Goal: Task Accomplishment & Management: Manage account settings

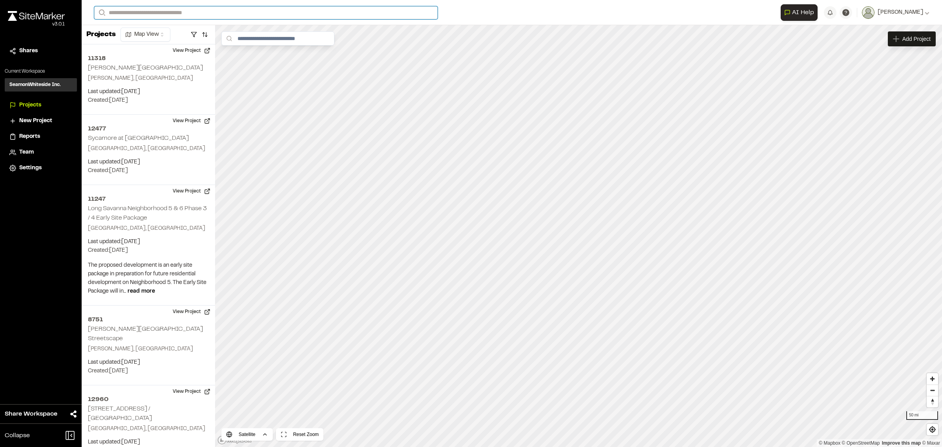
click at [203, 14] on input "Search" at bounding box center [266, 12] width 344 height 13
drag, startPoint x: 179, startPoint y: 14, endPoint x: 55, endPoint y: 13, distance: 123.7
click at [55, 13] on div "**********" at bounding box center [471, 223] width 942 height 447
type input "******"
click at [126, 32] on p "12361 Saluda Grade Trail" at bounding box center [156, 31] width 115 height 9
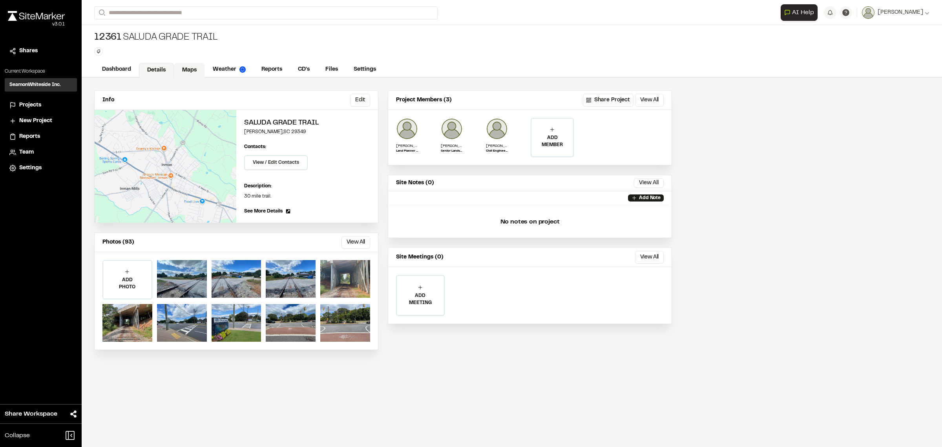
click at [196, 68] on link "Maps" at bounding box center [189, 70] width 31 height 15
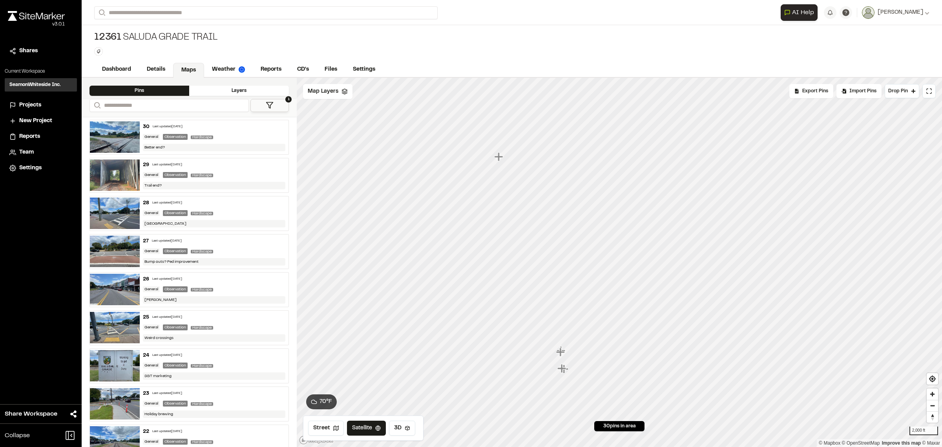
click at [562, 78] on div at bounding box center [620, 78] width 646 height 0
click at [417, 221] on icon "Map marker" at bounding box center [418, 222] width 9 height 9
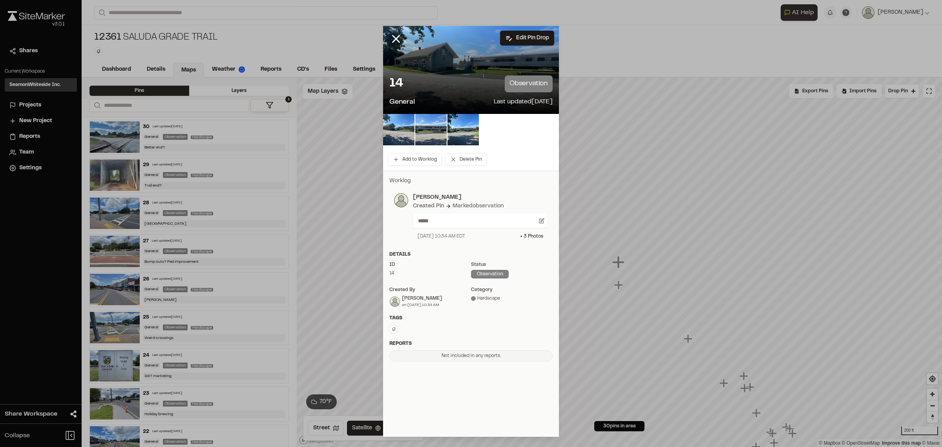
click at [448, 73] on div "14 observation General Last updated [DATE]" at bounding box center [471, 91] width 176 height 45
click at [399, 128] on img at bounding box center [398, 129] width 31 height 31
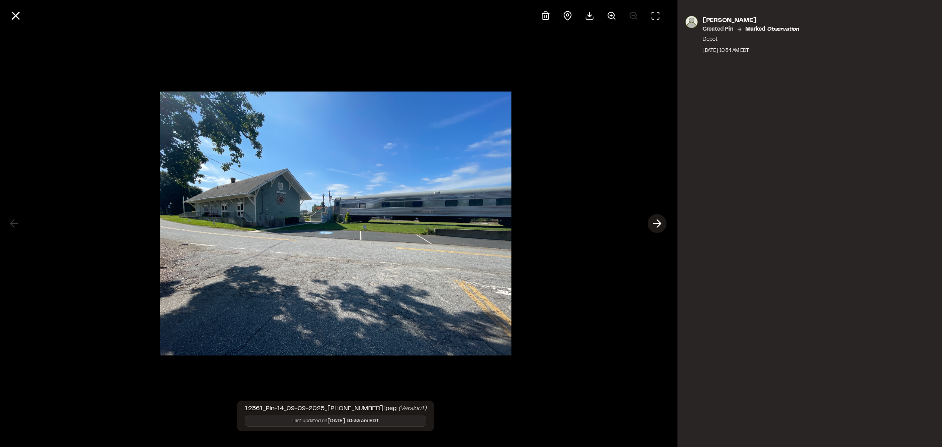
click at [654, 224] on icon at bounding box center [657, 223] width 13 height 13
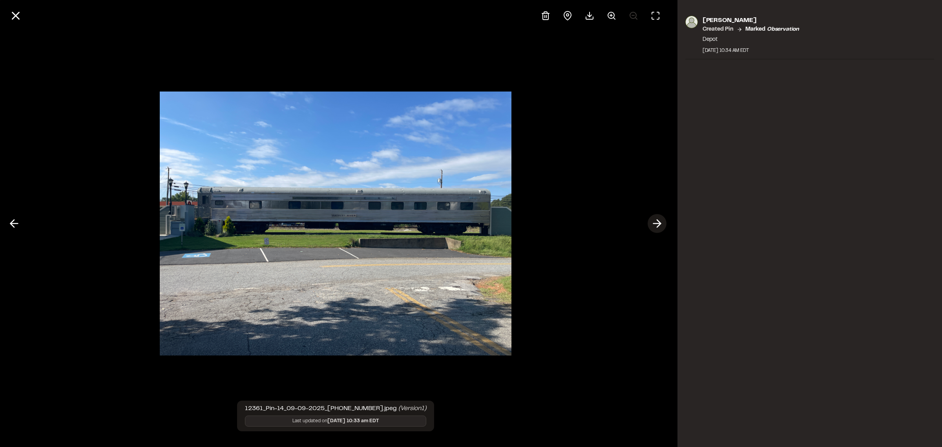
click at [654, 220] on icon at bounding box center [657, 223] width 13 height 13
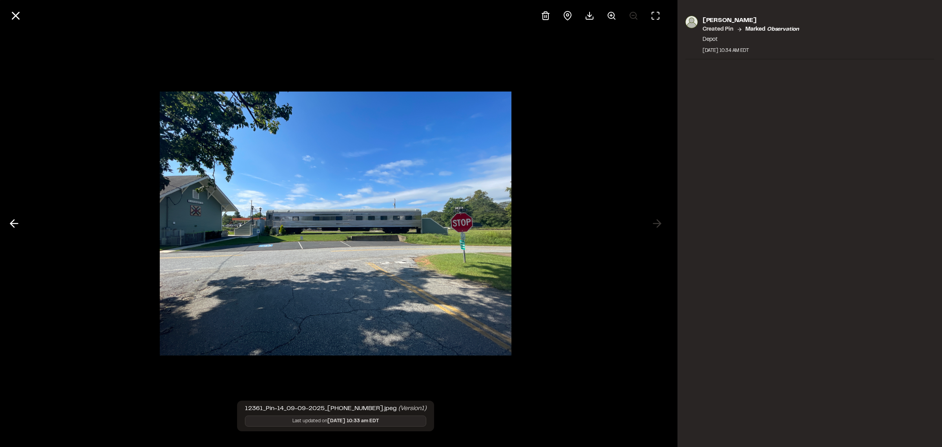
click at [655, 224] on div at bounding box center [336, 223] width 672 height 447
click at [774, 176] on div "[PERSON_NAME] Created Pin Marked observation Depot [DATE] 10:34 AM EDT" at bounding box center [810, 223] width 265 height 447
click at [15, 22] on icon at bounding box center [15, 15] width 13 height 13
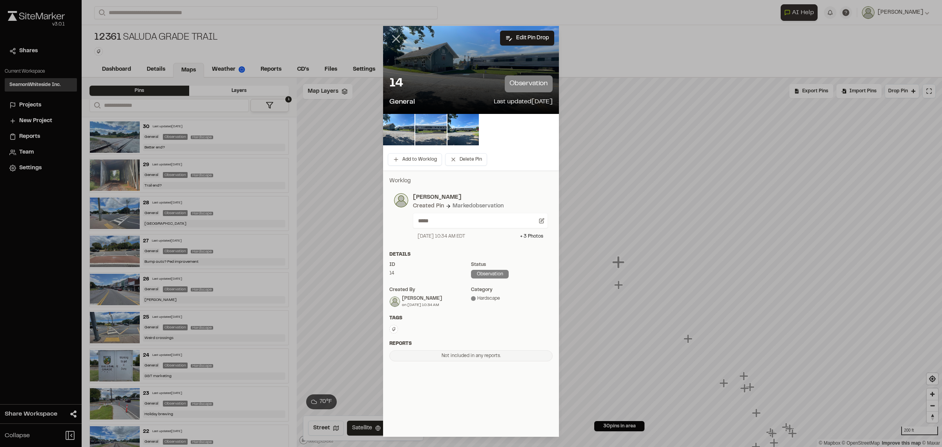
click at [399, 38] on icon at bounding box center [396, 38] width 13 height 13
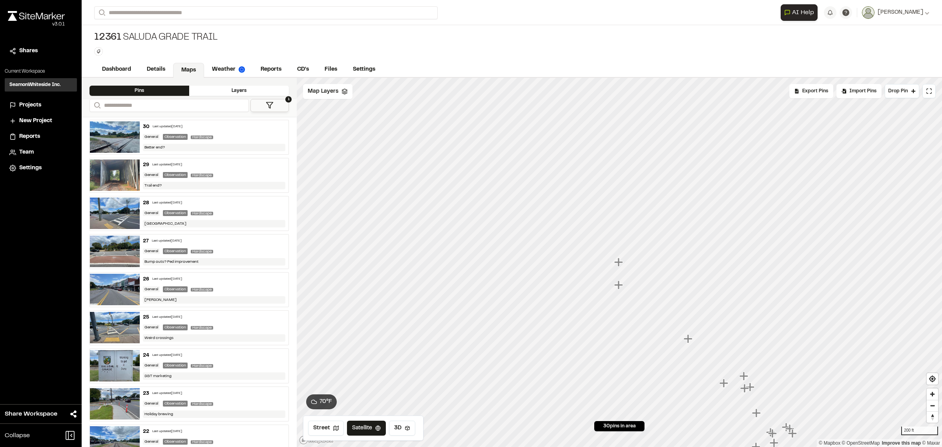
click at [619, 286] on icon "Map marker" at bounding box center [619, 284] width 9 height 9
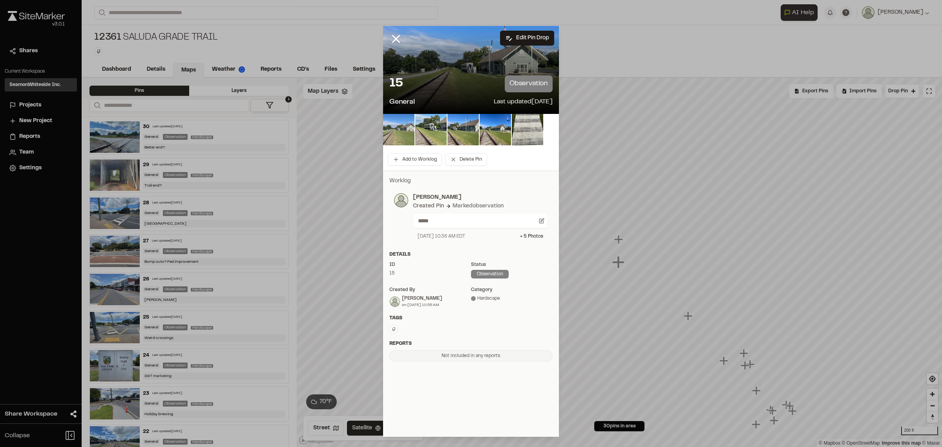
click at [404, 126] on img at bounding box center [398, 129] width 31 height 31
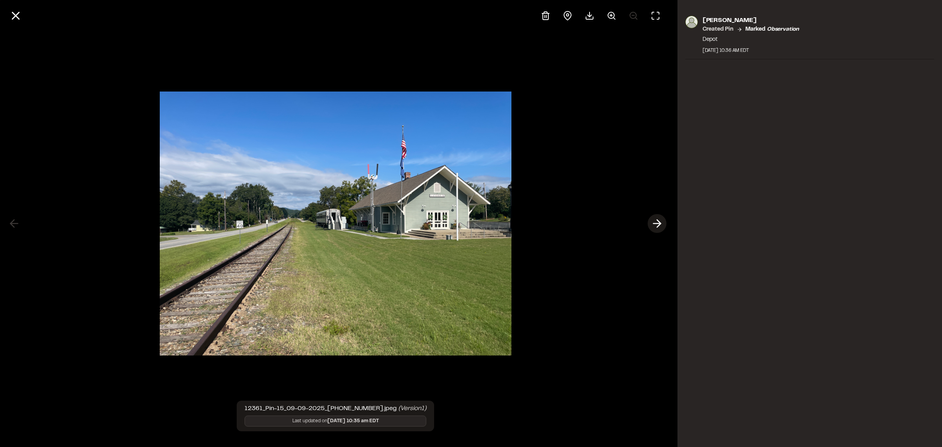
click at [649, 225] on button at bounding box center [657, 223] width 19 height 19
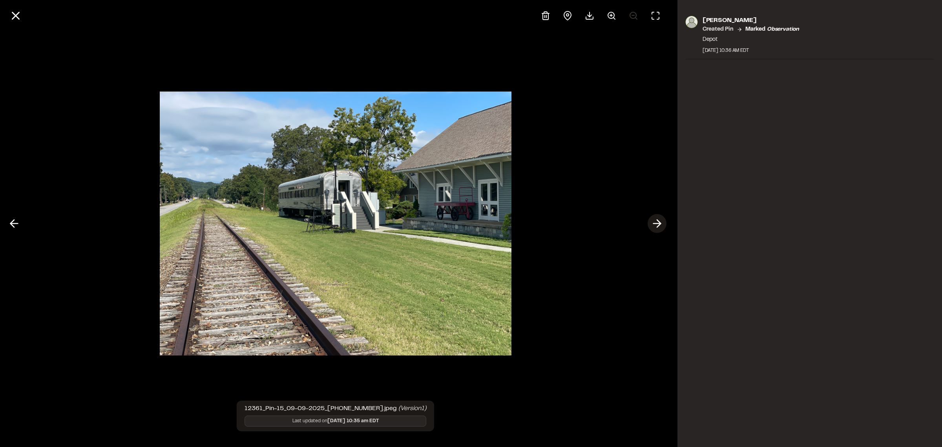
click at [661, 224] on polyline at bounding box center [659, 223] width 4 height 7
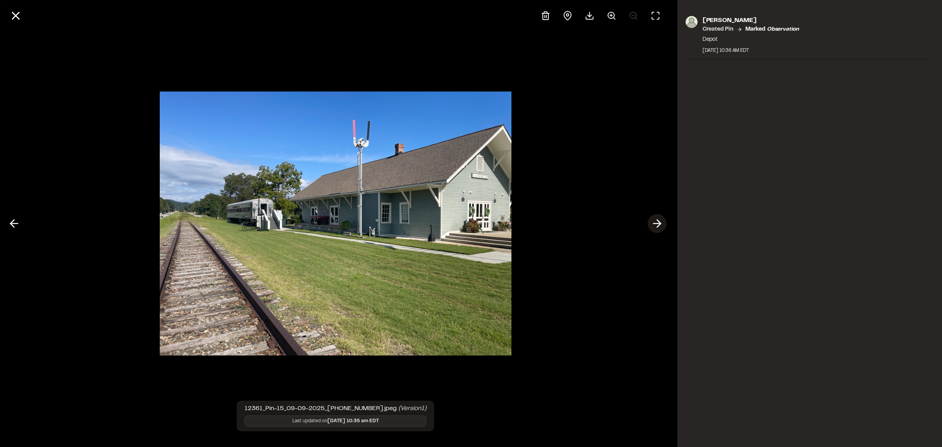
click at [657, 225] on icon at bounding box center [657, 223] width 13 height 13
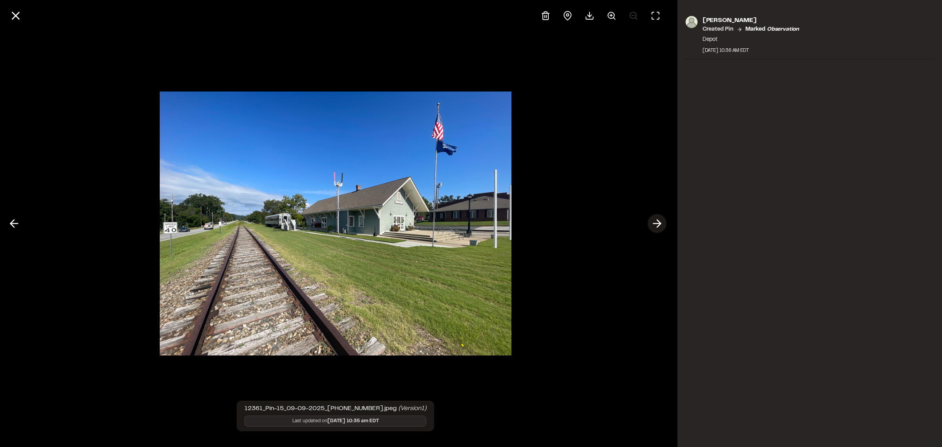
click at [657, 225] on icon at bounding box center [657, 223] width 13 height 13
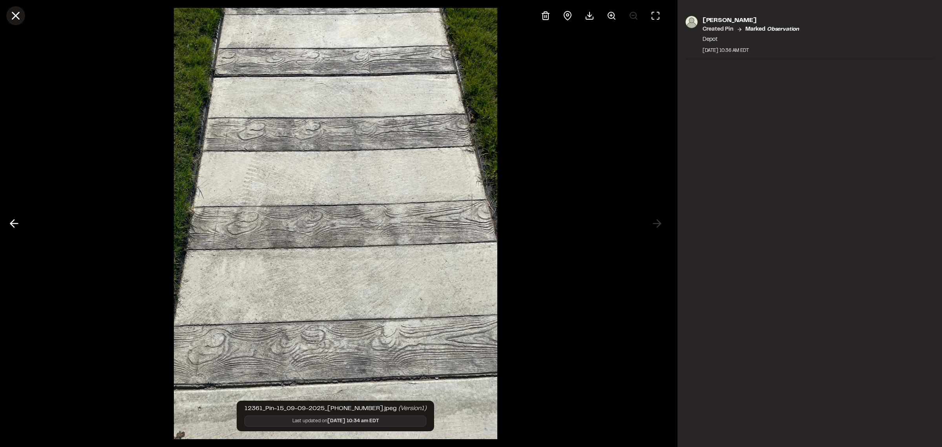
click at [16, 22] on div at bounding box center [336, 15] width 672 height 31
click at [15, 16] on icon at bounding box center [15, 15] width 13 height 13
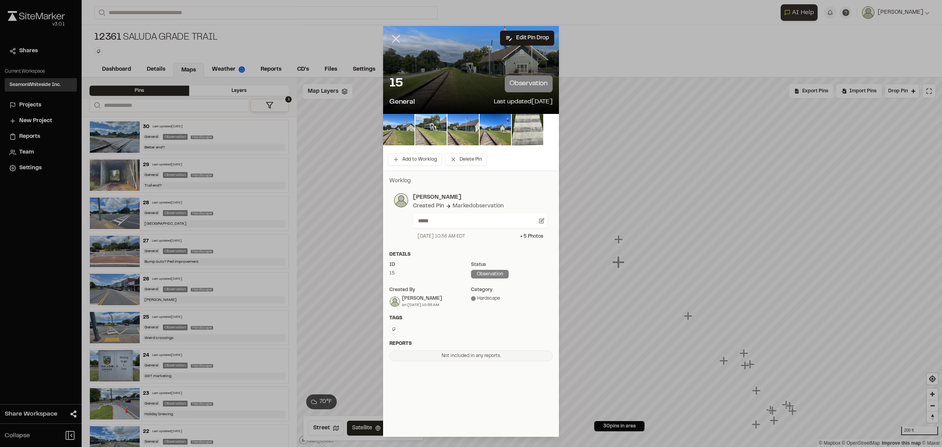
click at [397, 38] on icon at bounding box center [396, 38] width 13 height 13
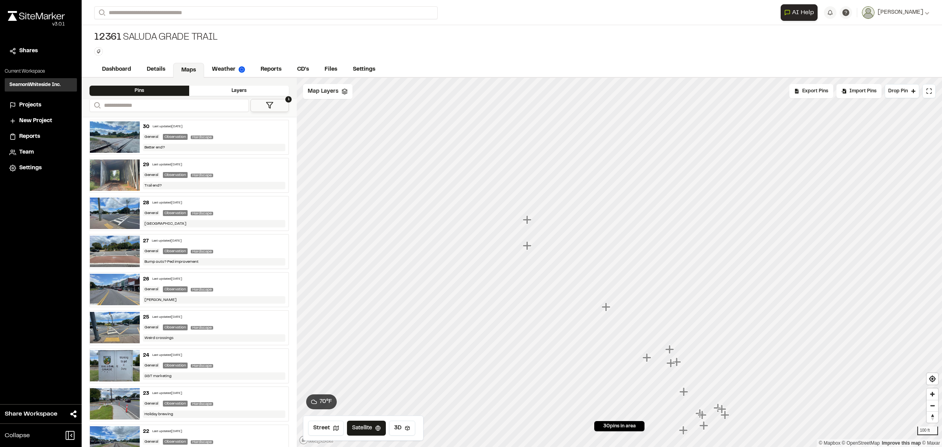
click at [605, 306] on icon "Map marker" at bounding box center [606, 306] width 9 height 9
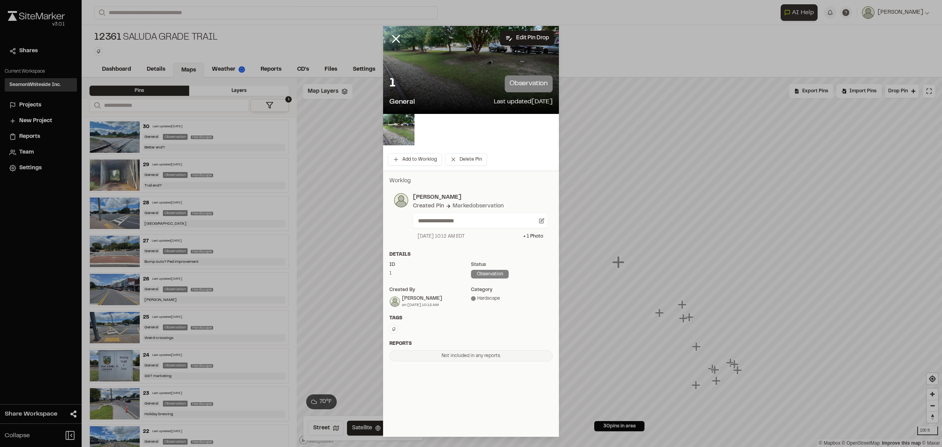
click at [425, 81] on div "1 observation" at bounding box center [471, 83] width 163 height 17
click at [395, 128] on img at bounding box center [398, 129] width 31 height 31
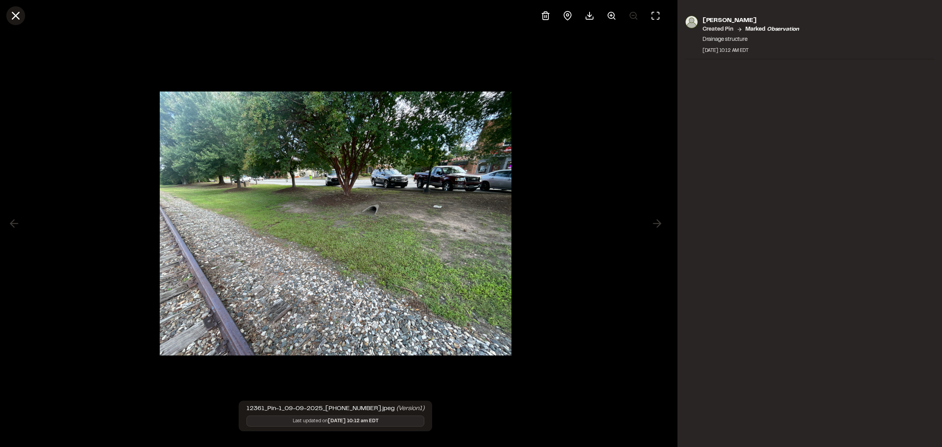
click at [21, 13] on icon at bounding box center [15, 15] width 13 height 13
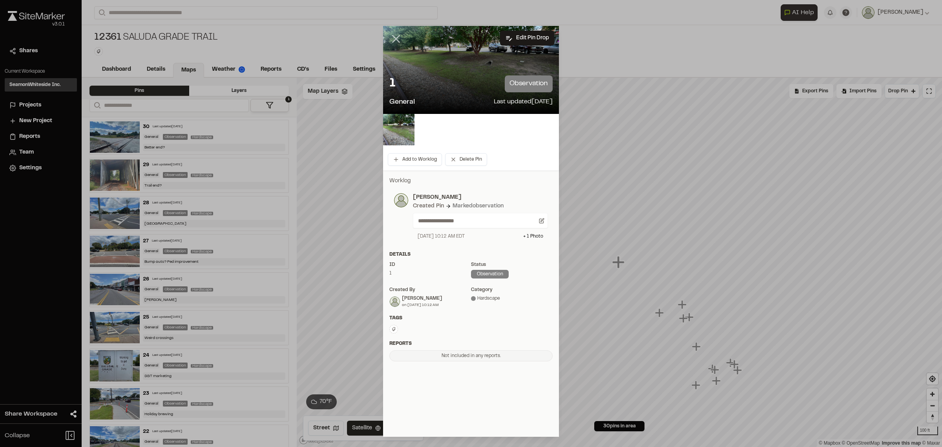
click at [395, 33] on icon at bounding box center [396, 38] width 13 height 13
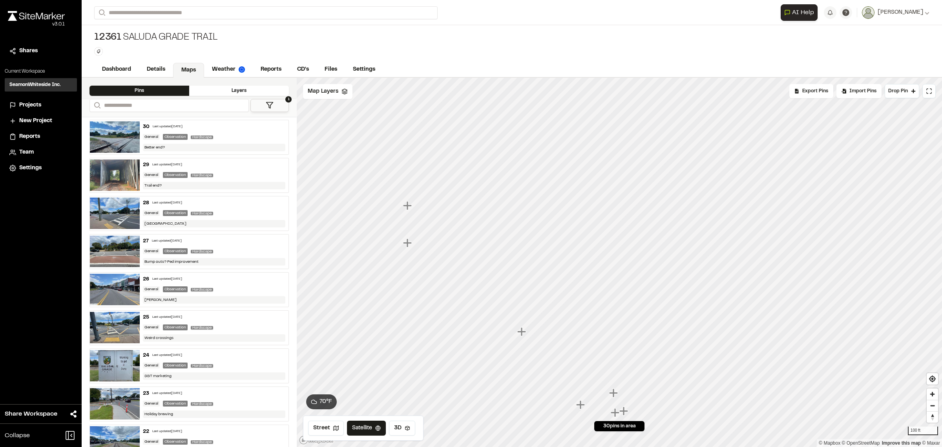
click at [522, 331] on icon "Map marker" at bounding box center [522, 331] width 9 height 9
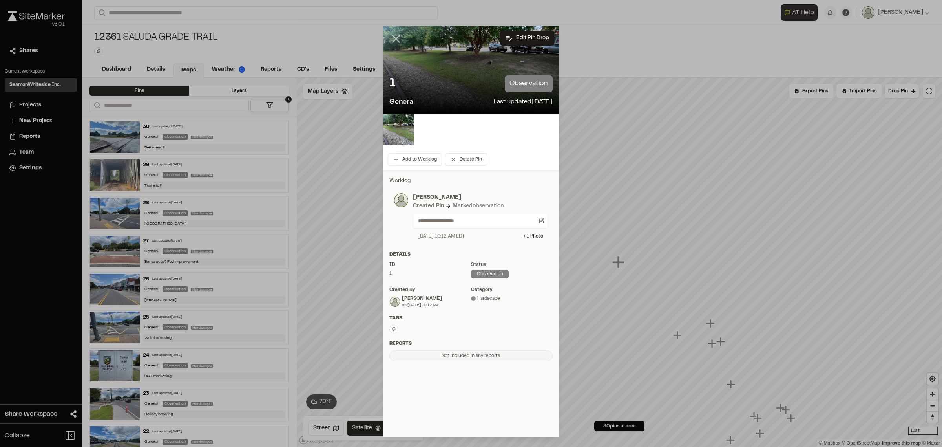
click at [392, 36] on icon at bounding box center [396, 38] width 13 height 13
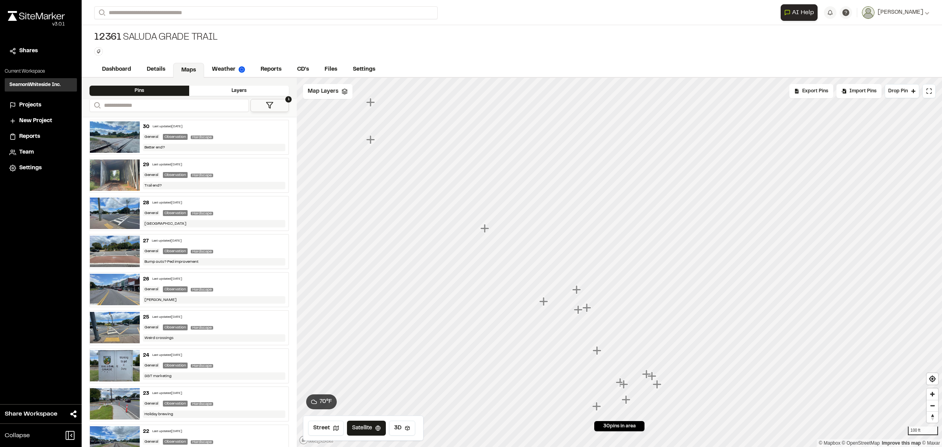
click at [542, 304] on icon "Map marker" at bounding box center [545, 301] width 10 height 10
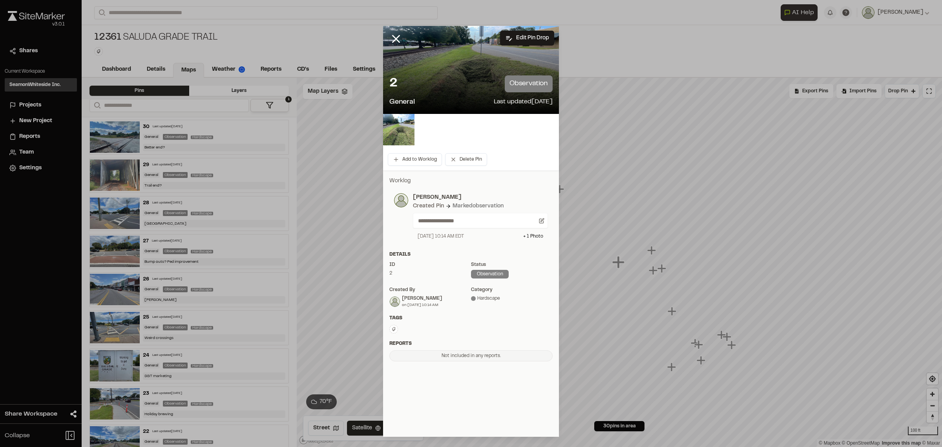
drag, startPoint x: 393, startPoint y: 36, endPoint x: 418, endPoint y: 70, distance: 41.5
click at [394, 37] on line at bounding box center [396, 38] width 7 height 7
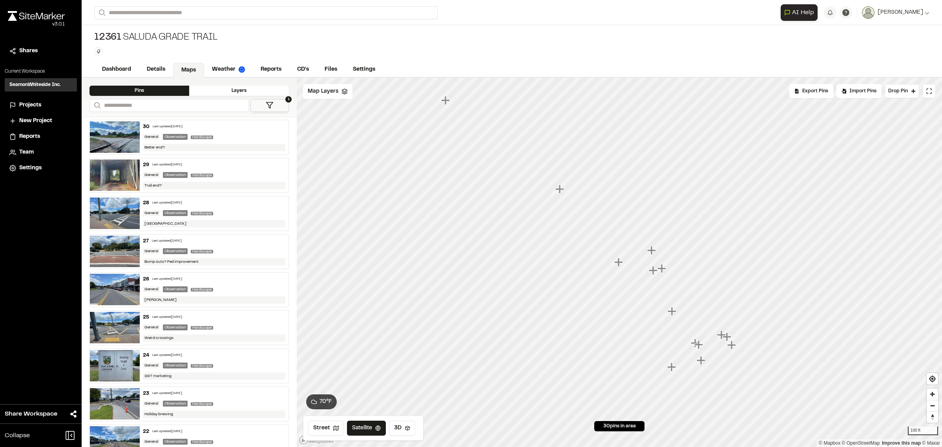
click at [652, 254] on icon "Map marker" at bounding box center [652, 250] width 9 height 9
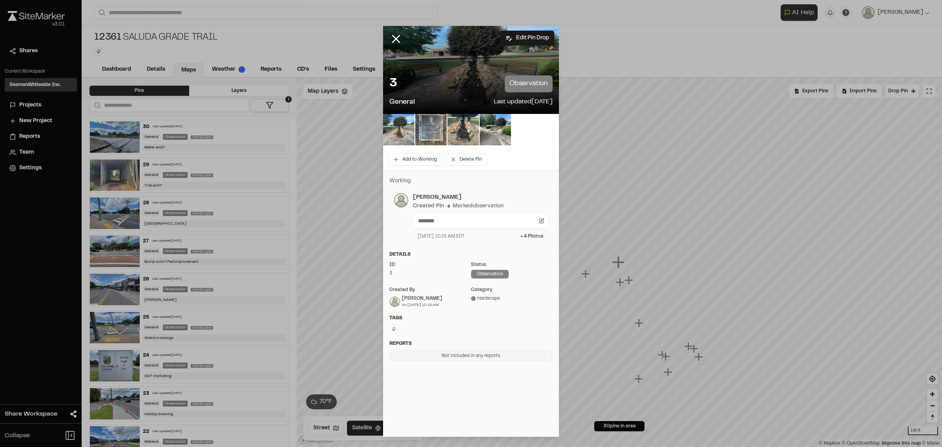
click at [395, 132] on img at bounding box center [398, 129] width 31 height 31
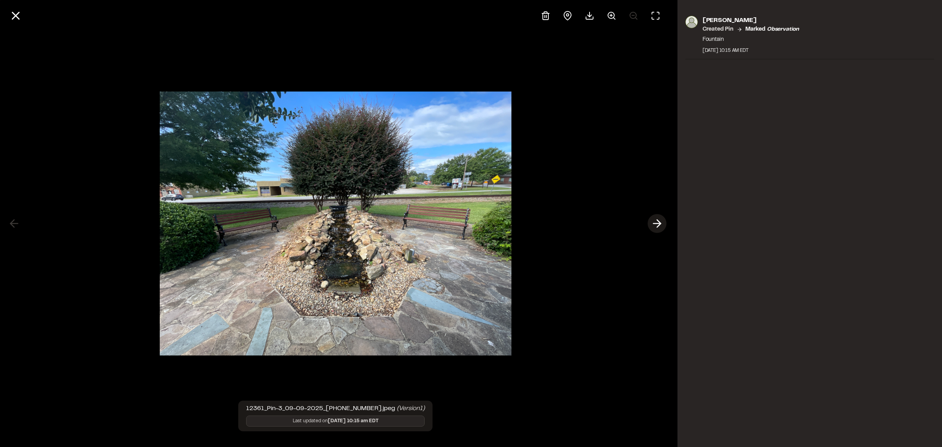
click at [657, 217] on icon at bounding box center [657, 223] width 13 height 13
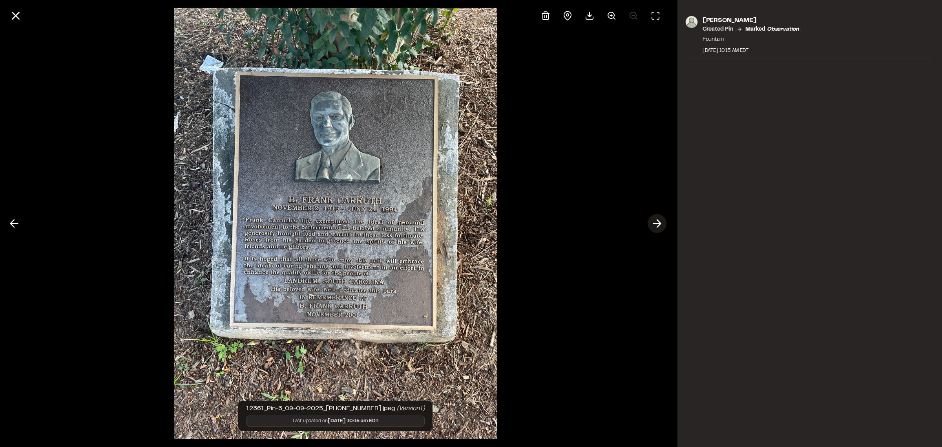
click at [661, 218] on icon at bounding box center [657, 223] width 13 height 13
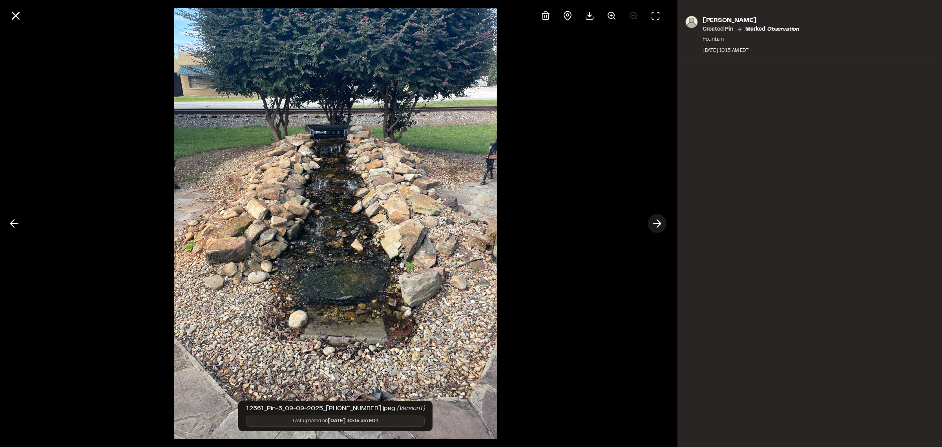
click at [652, 219] on icon at bounding box center [657, 223] width 13 height 13
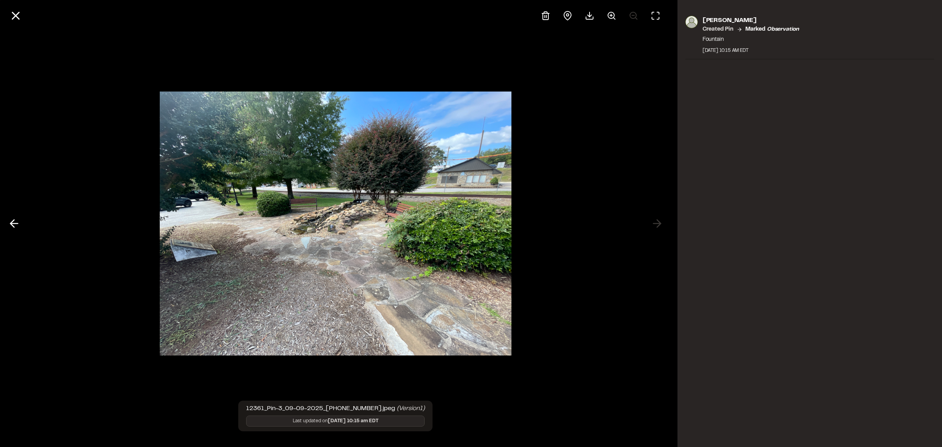
click at [657, 224] on div at bounding box center [336, 223] width 672 height 447
click at [661, 228] on div at bounding box center [336, 223] width 672 height 447
click at [14, 18] on icon at bounding box center [15, 15] width 13 height 13
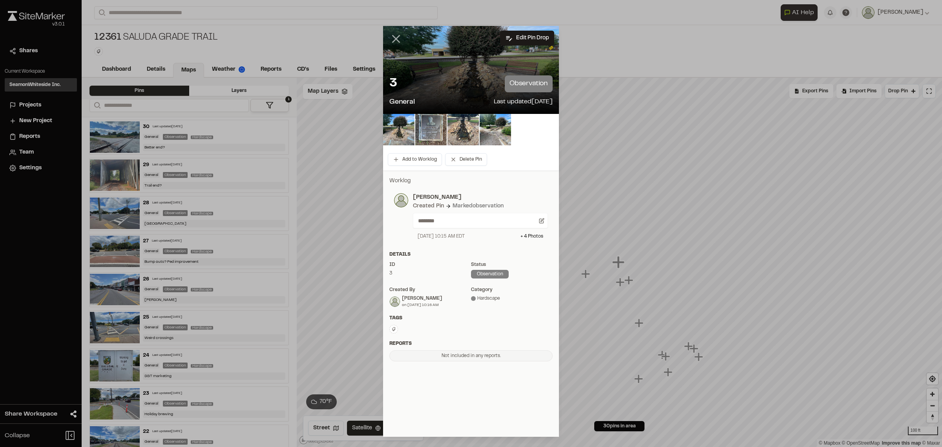
click at [396, 38] on line at bounding box center [396, 38] width 7 height 7
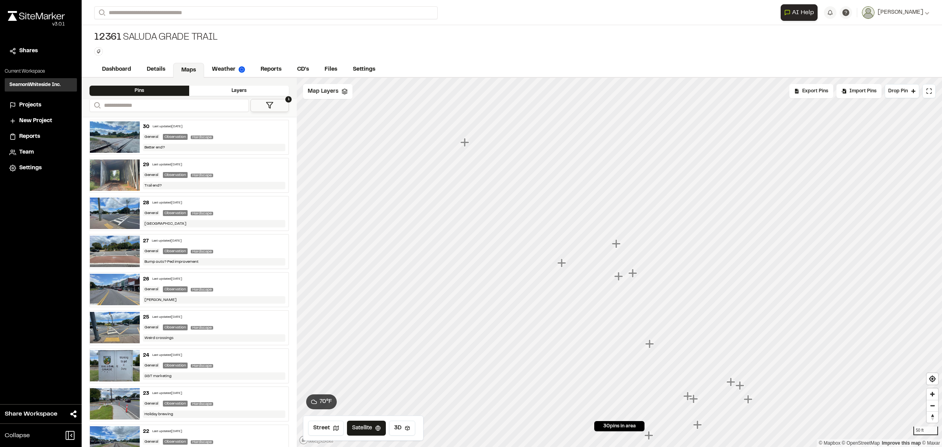
click at [622, 277] on icon "Map marker" at bounding box center [619, 276] width 9 height 9
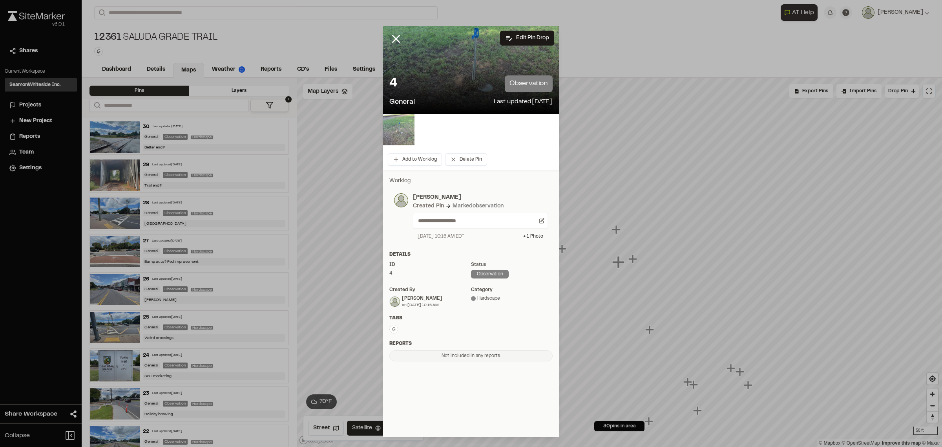
click at [397, 131] on img at bounding box center [398, 129] width 31 height 31
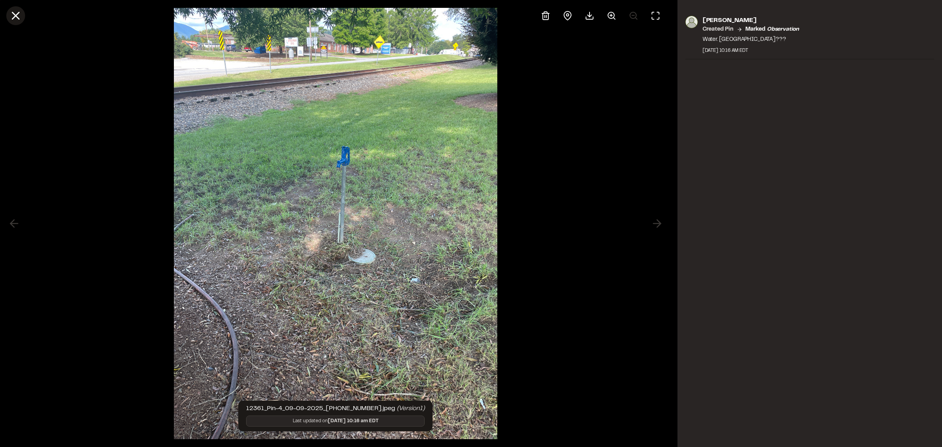
click at [15, 16] on line at bounding box center [16, 16] width 7 height 7
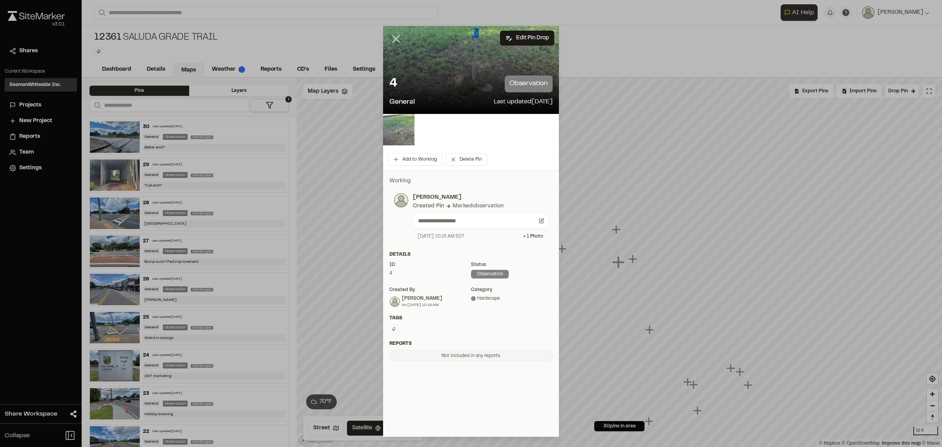
click at [403, 36] on icon at bounding box center [396, 38] width 13 height 13
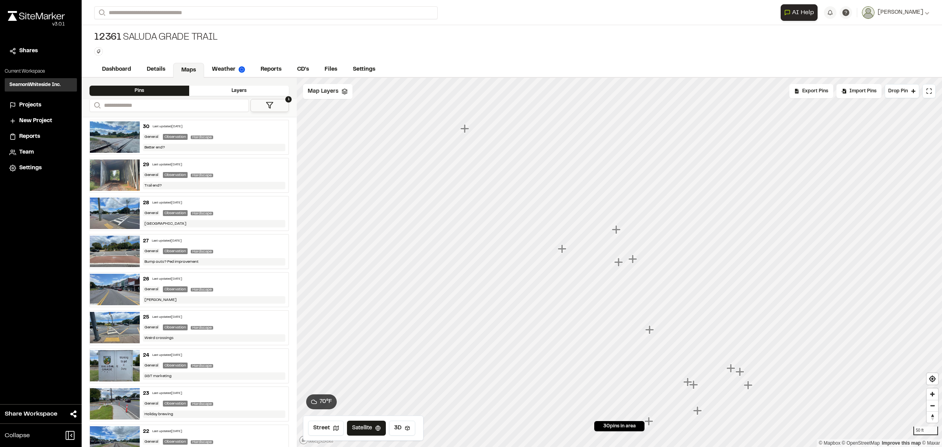
click at [631, 262] on icon "Map marker" at bounding box center [634, 259] width 10 height 10
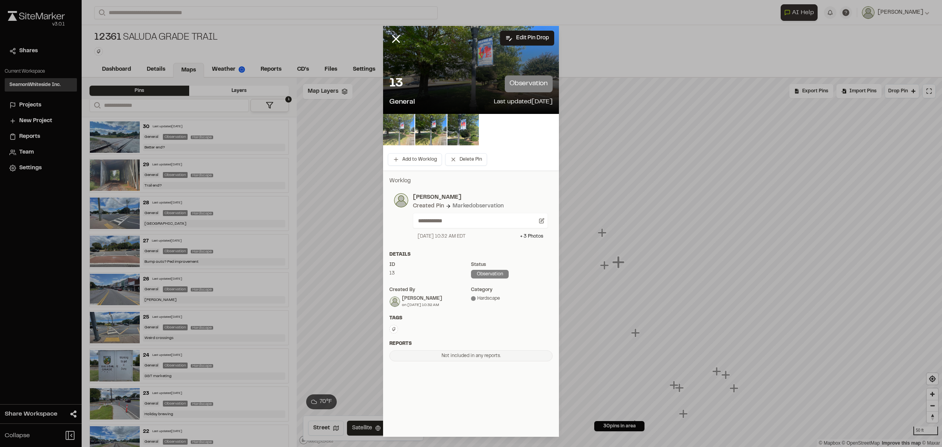
click at [405, 130] on img at bounding box center [398, 129] width 31 height 31
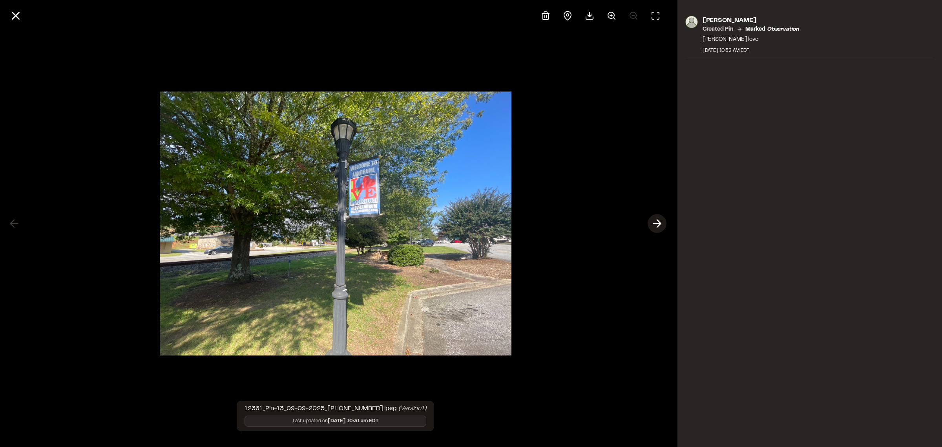
click at [652, 224] on icon at bounding box center [657, 223] width 13 height 13
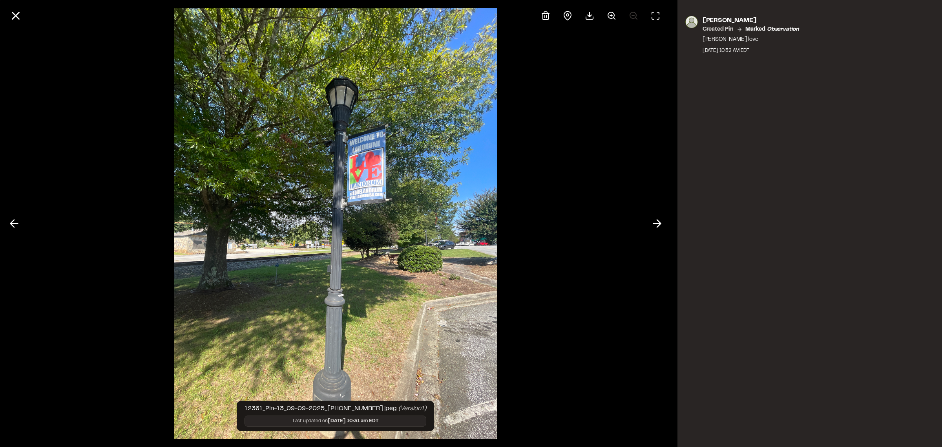
click at [653, 224] on icon at bounding box center [657, 223] width 13 height 13
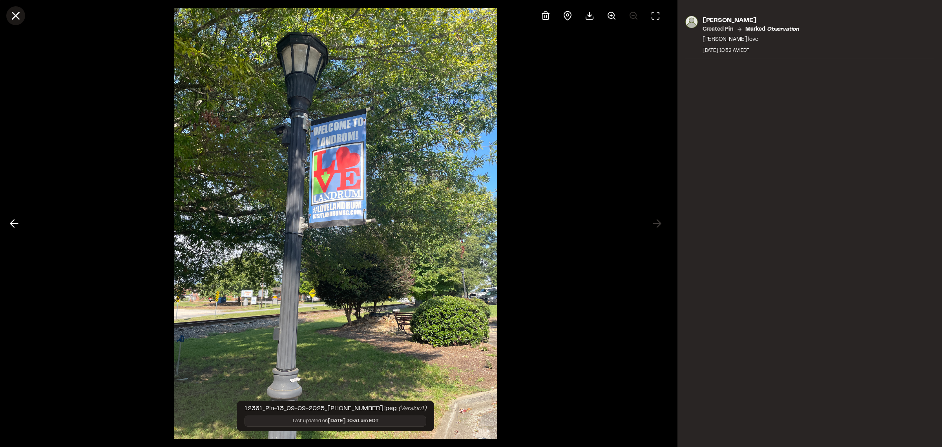
click at [16, 15] on icon at bounding box center [15, 15] width 13 height 13
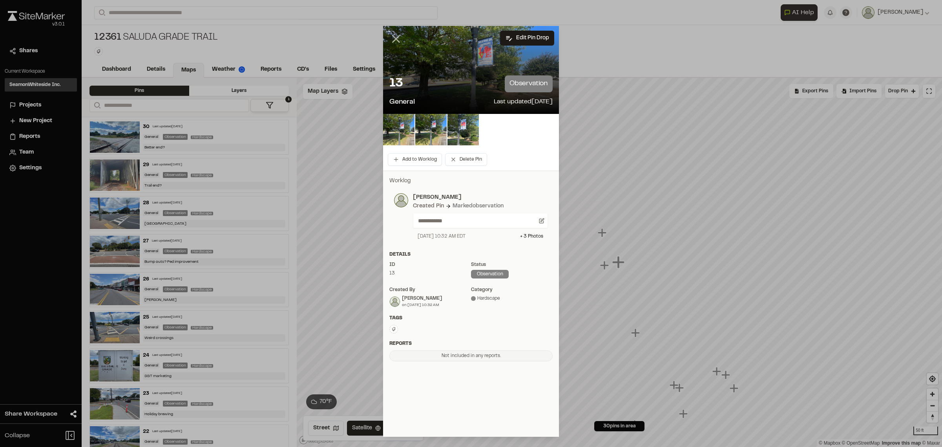
click at [391, 35] on icon at bounding box center [396, 38] width 13 height 13
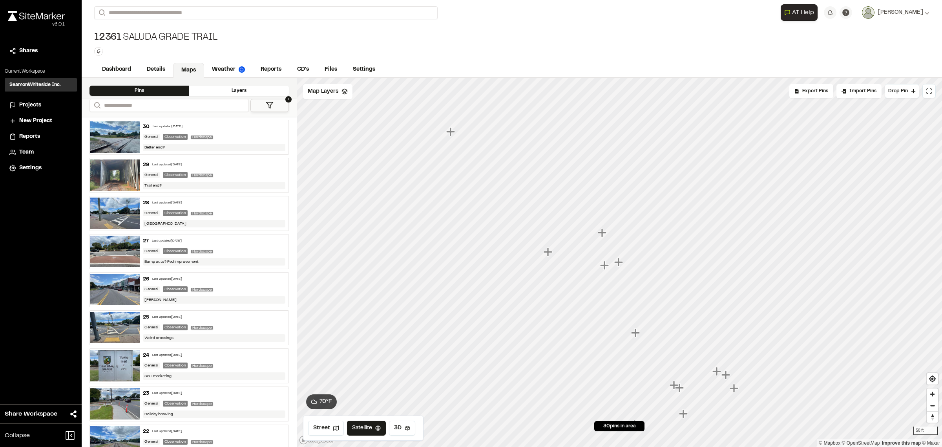
click at [635, 336] on icon "Map marker" at bounding box center [635, 332] width 9 height 9
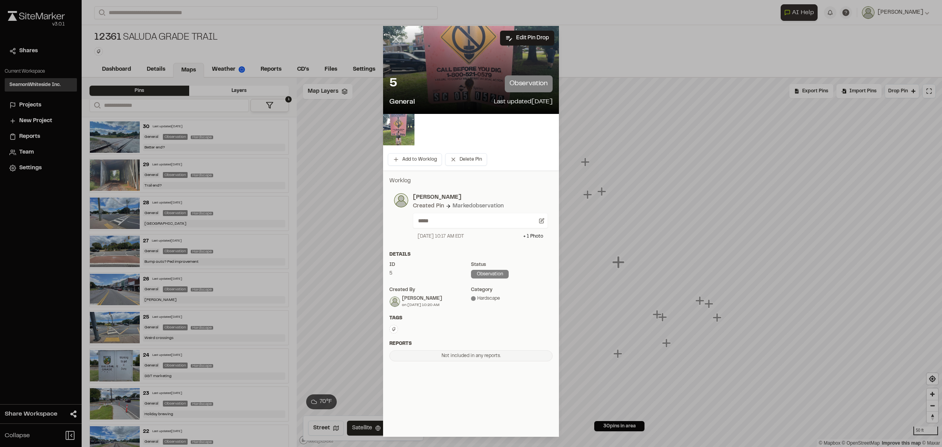
click at [394, 38] on icon at bounding box center [396, 38] width 13 height 13
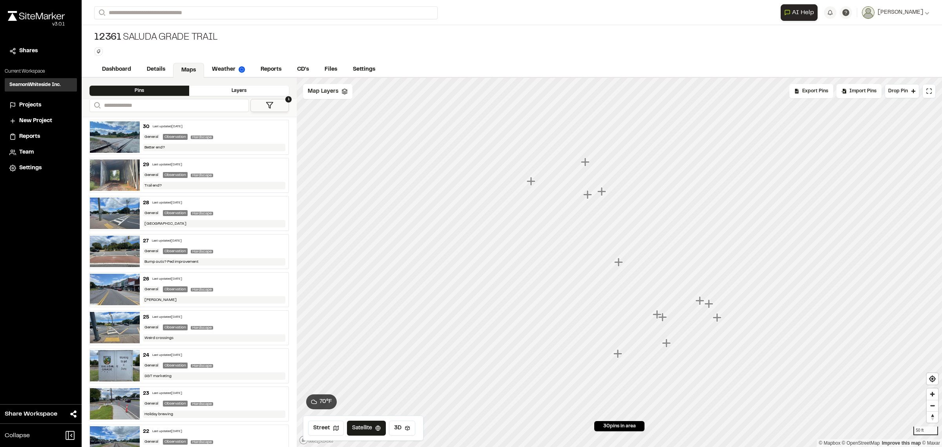
click at [619, 354] on icon "Map marker" at bounding box center [618, 353] width 9 height 9
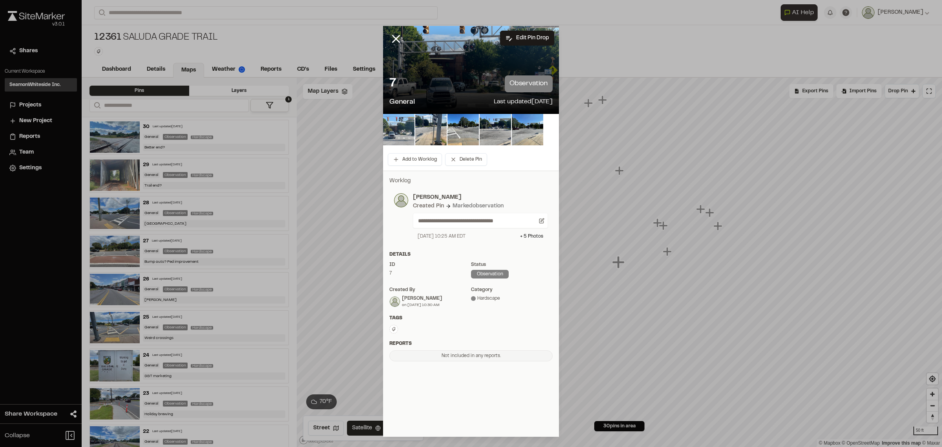
click at [403, 130] on img at bounding box center [398, 129] width 31 height 31
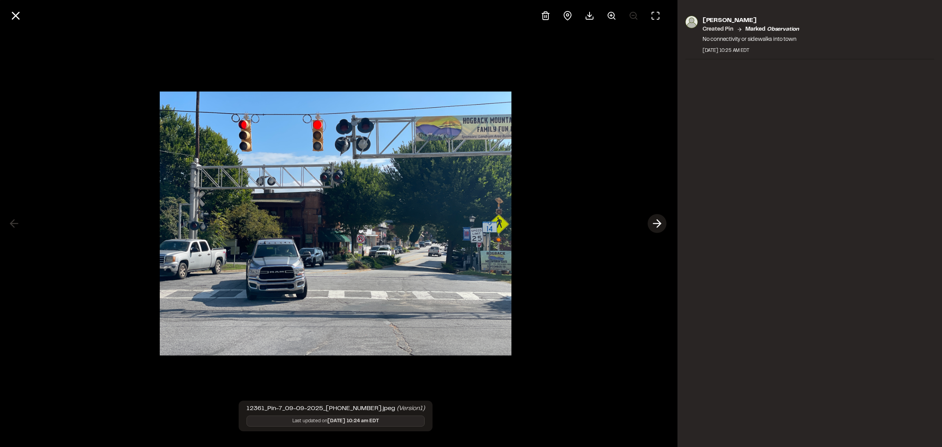
click at [655, 223] on icon at bounding box center [657, 223] width 13 height 13
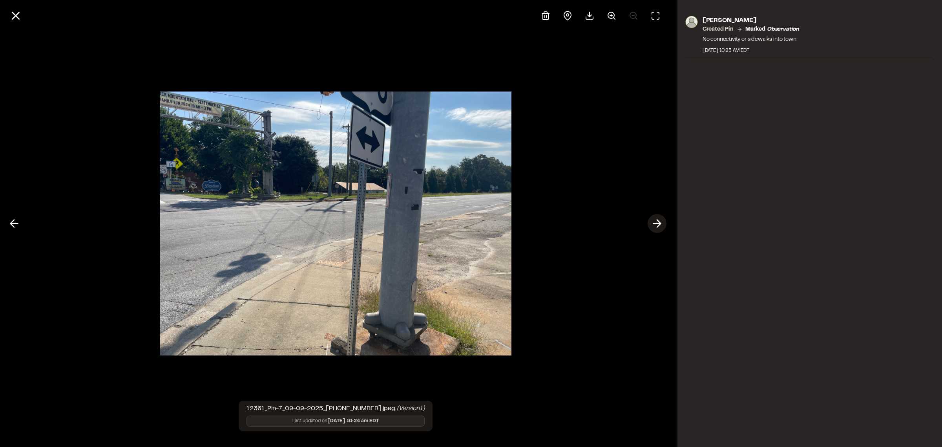
click at [656, 222] on icon at bounding box center [657, 223] width 13 height 13
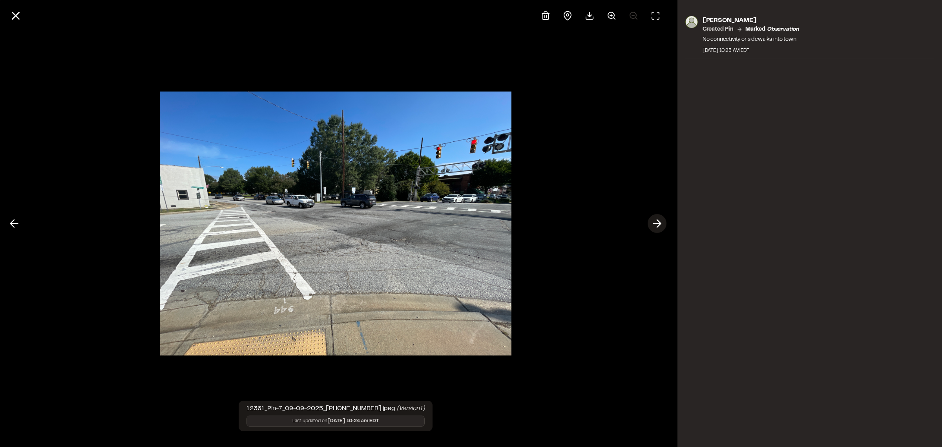
click at [658, 229] on icon at bounding box center [657, 223] width 13 height 13
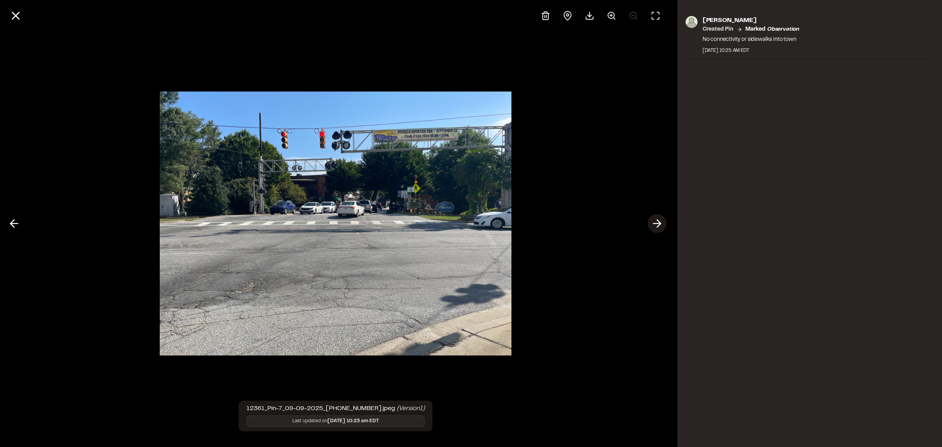
click at [655, 219] on icon at bounding box center [657, 223] width 13 height 13
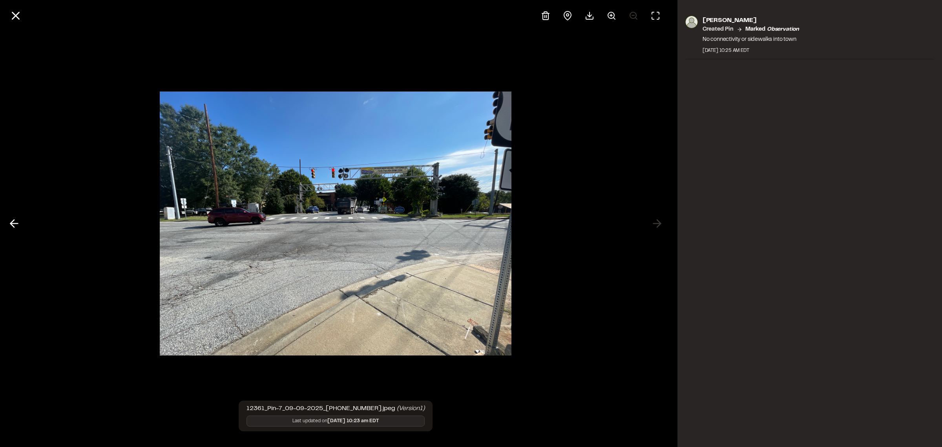
click at [657, 222] on div at bounding box center [336, 223] width 672 height 447
click at [19, 19] on line at bounding box center [16, 16] width 7 height 7
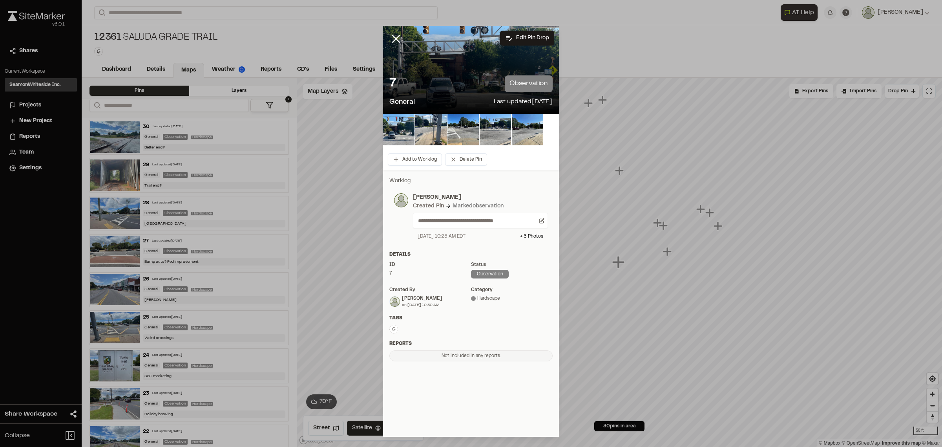
click at [393, 35] on line at bounding box center [396, 38] width 7 height 7
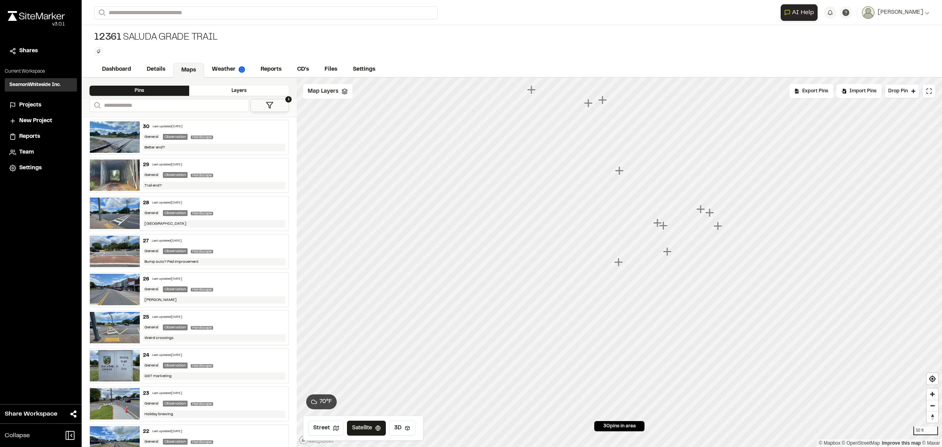
click at [708, 213] on icon "Map marker" at bounding box center [710, 212] width 9 height 9
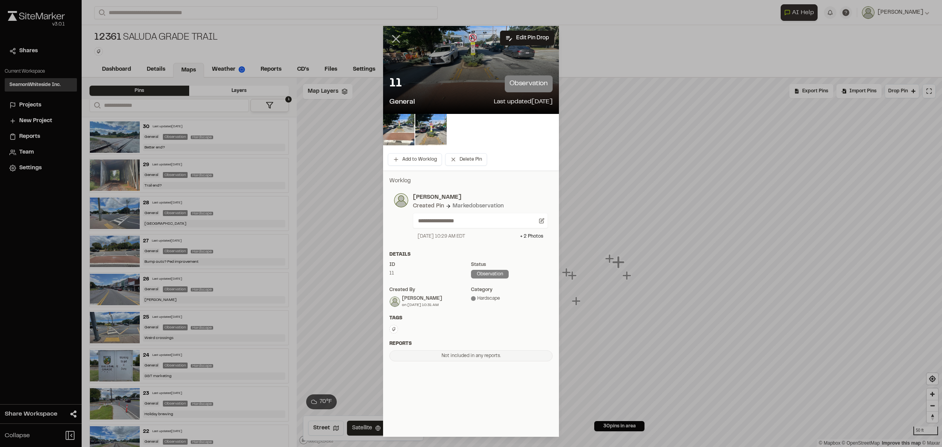
click at [392, 38] on icon at bounding box center [396, 38] width 13 height 13
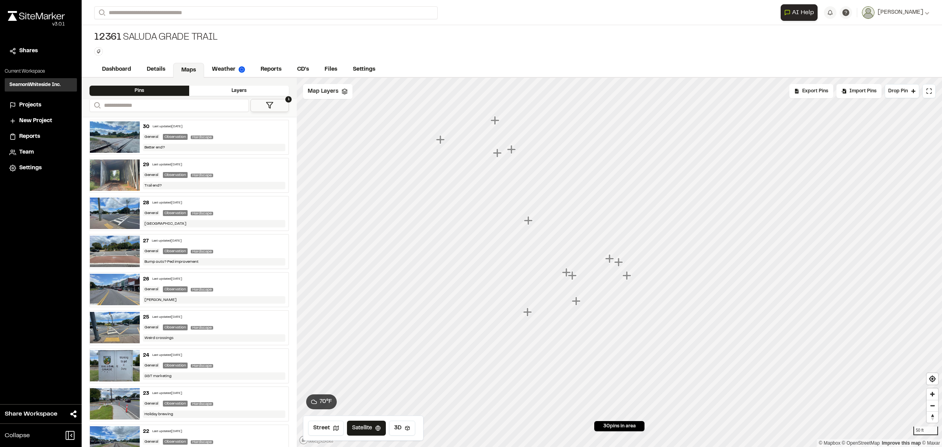
click at [625, 278] on icon "Map marker" at bounding box center [628, 276] width 10 height 10
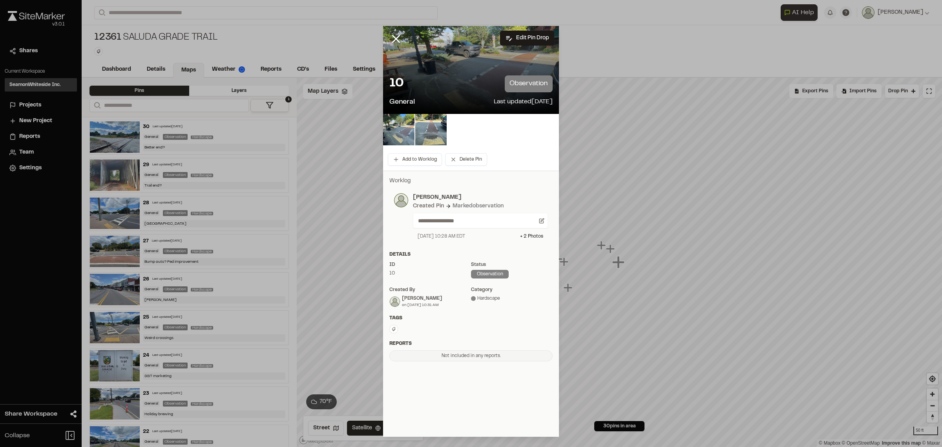
click at [394, 40] on icon at bounding box center [396, 38] width 13 height 13
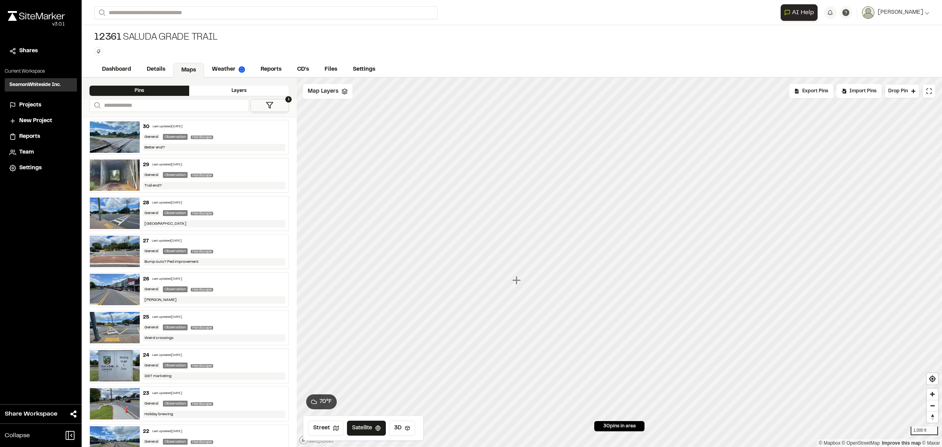
click at [519, 281] on icon "Map marker" at bounding box center [516, 280] width 9 height 9
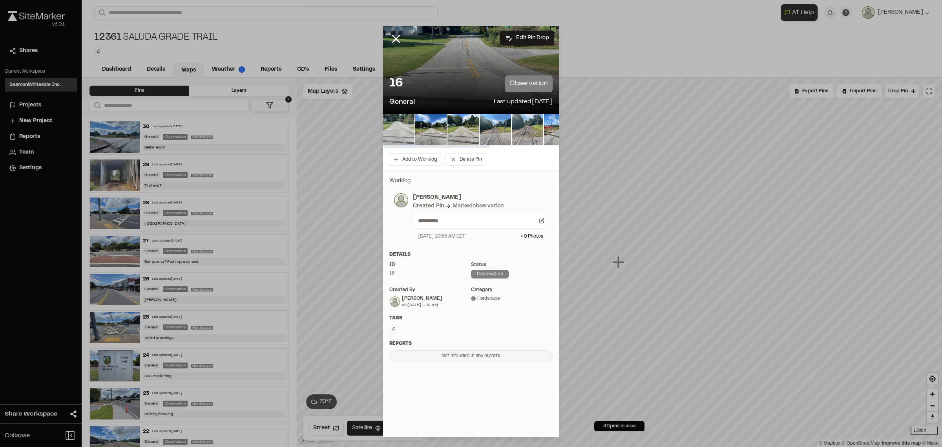
click at [393, 126] on img at bounding box center [398, 129] width 31 height 31
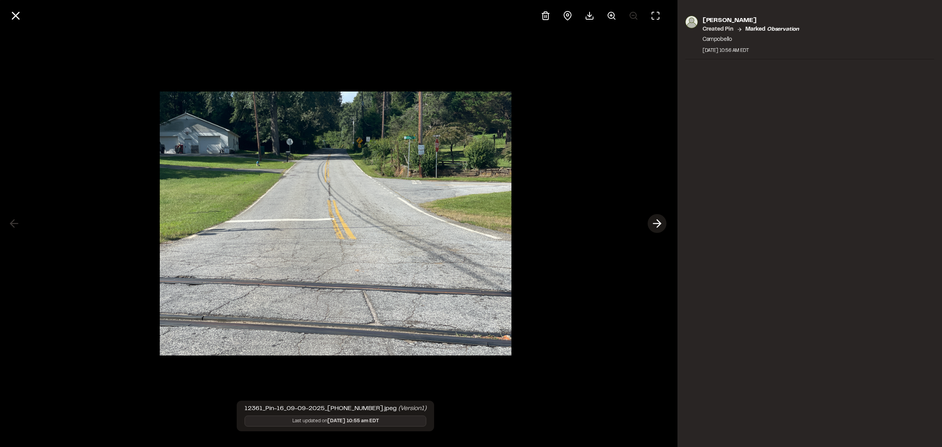
click at [659, 223] on icon at bounding box center [657, 223] width 13 height 13
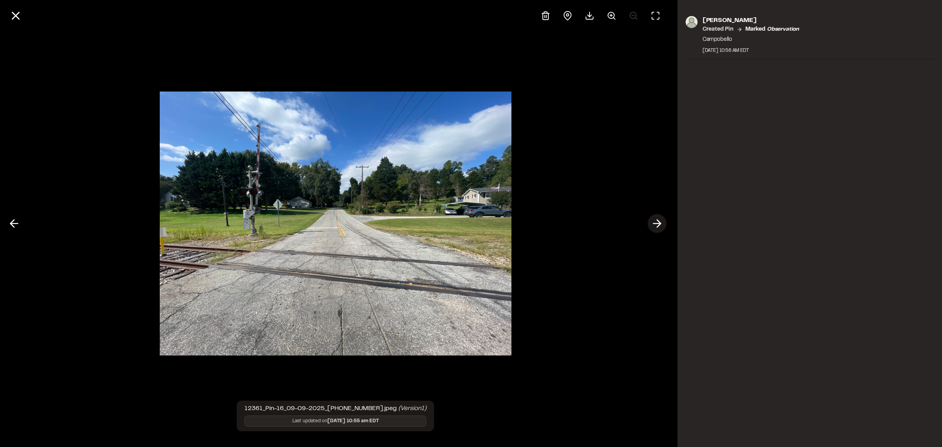
click at [657, 223] on icon at bounding box center [657, 223] width 13 height 13
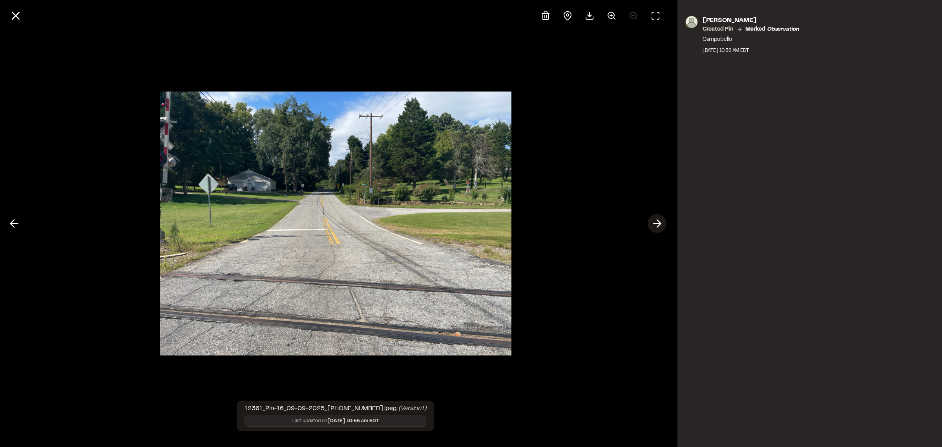
click at [657, 223] on icon at bounding box center [657, 223] width 13 height 13
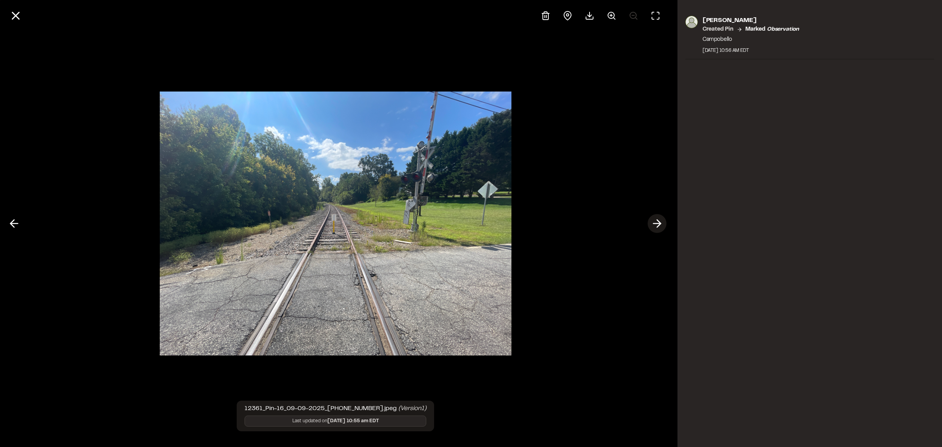
click at [657, 223] on icon at bounding box center [657, 223] width 13 height 13
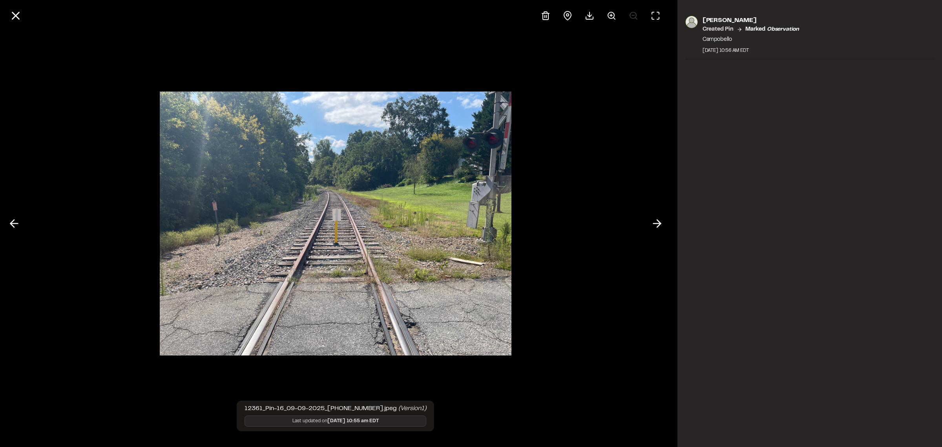
click at [647, 221] on div at bounding box center [336, 223] width 672 height 447
click at [651, 220] on icon at bounding box center [657, 223] width 13 height 13
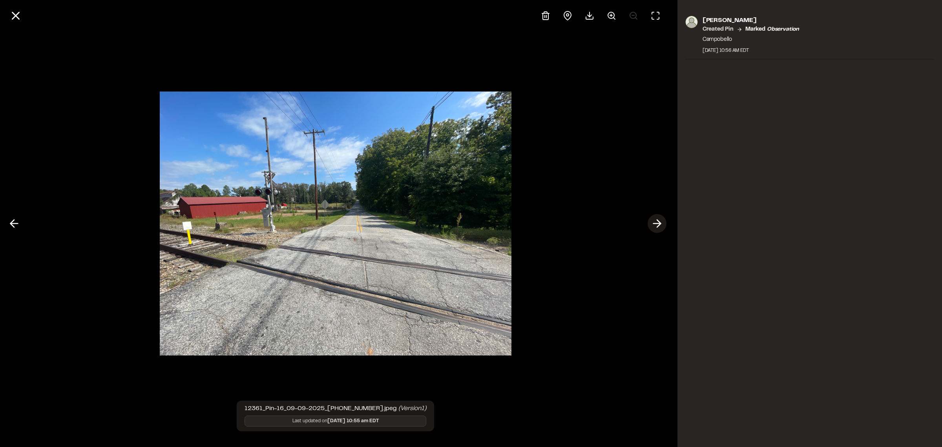
click at [664, 228] on button at bounding box center [657, 223] width 19 height 19
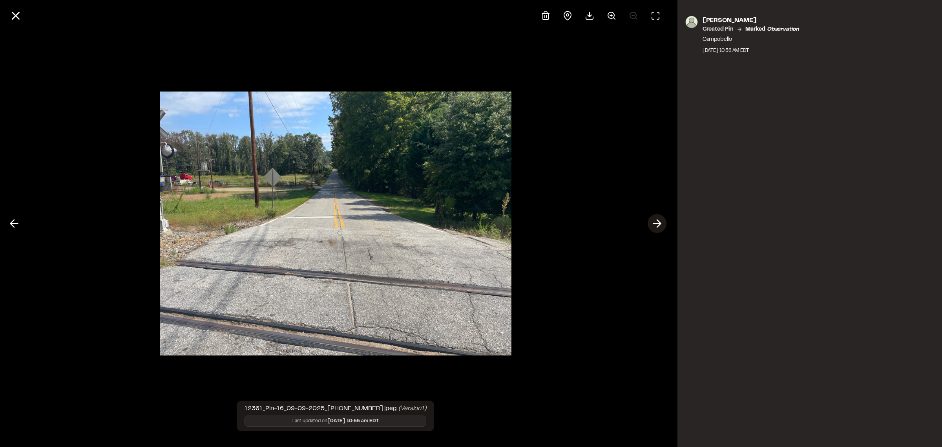
click at [652, 226] on icon at bounding box center [657, 223] width 13 height 13
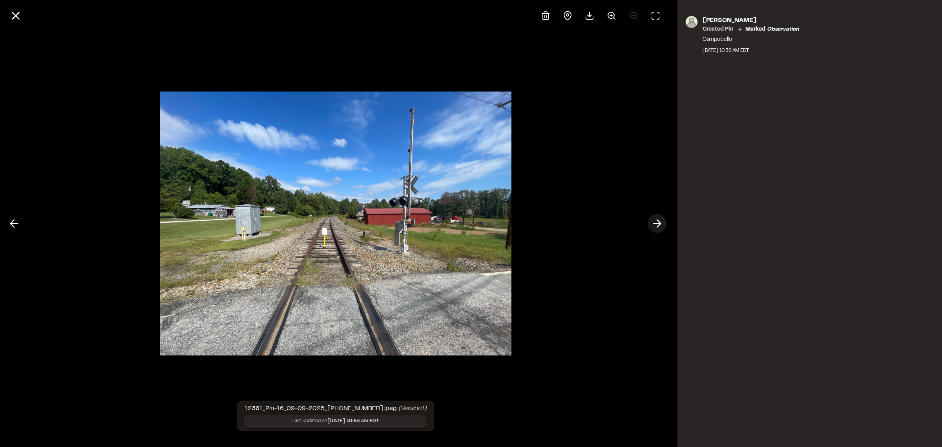
click at [652, 223] on icon at bounding box center [657, 223] width 13 height 13
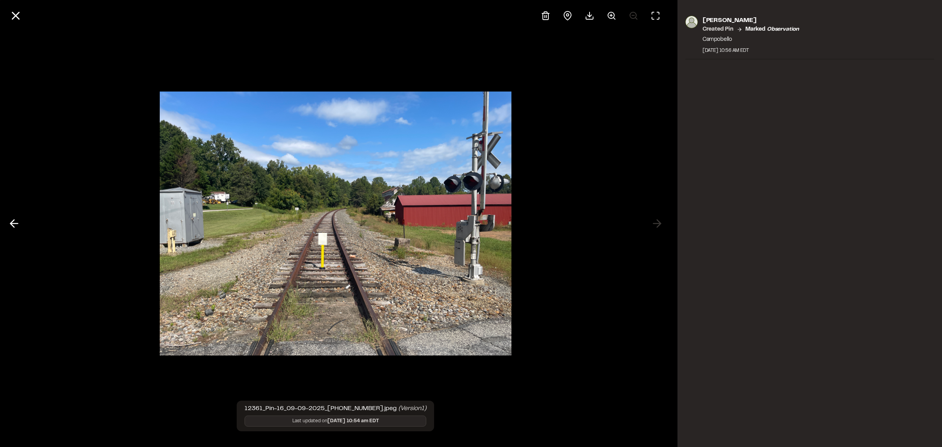
click at [660, 222] on div at bounding box center [336, 223] width 672 height 447
click at [656, 227] on div at bounding box center [336, 223] width 672 height 447
click at [18, 17] on icon at bounding box center [15, 15] width 13 height 13
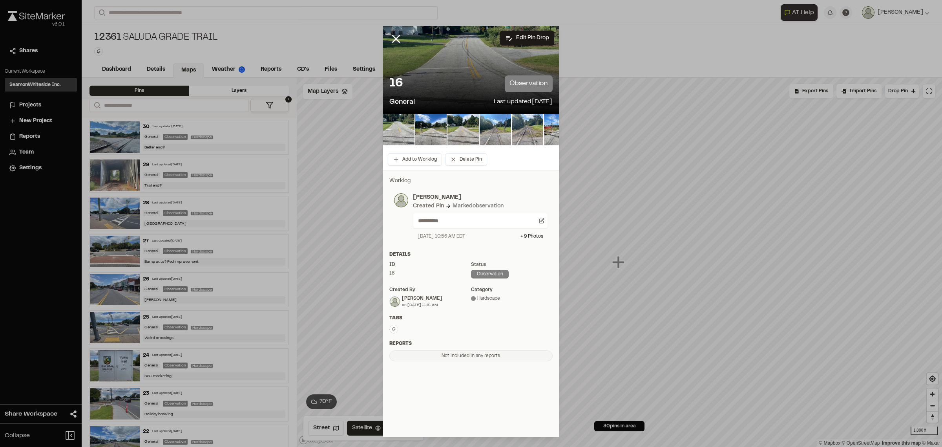
click at [404, 37] on div at bounding box center [402, 45] width 38 height 38
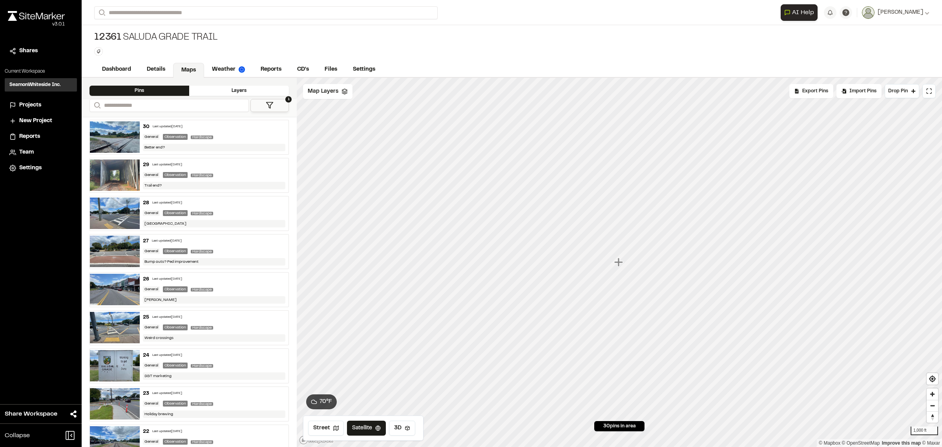
click at [397, 38] on div "12361 Saluda Grade Trail Type Enter or comma to add tag." at bounding box center [512, 43] width 861 height 37
click at [571, 296] on icon "Map marker" at bounding box center [569, 298] width 9 height 9
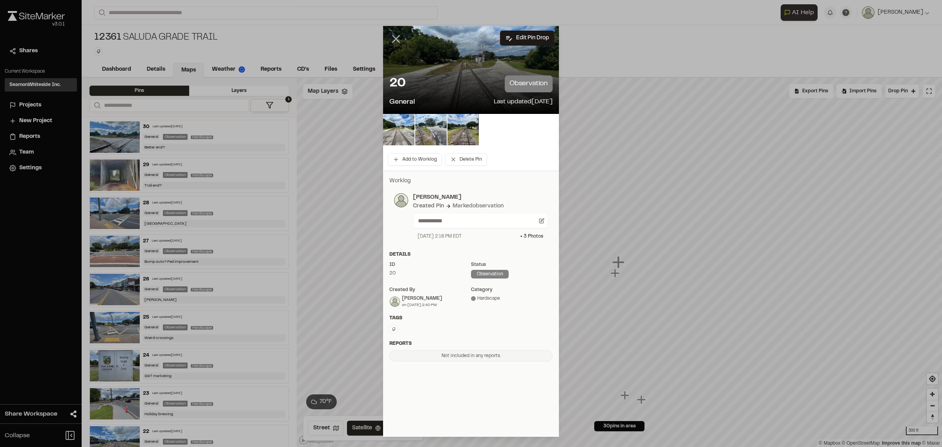
click at [392, 33] on icon at bounding box center [396, 38] width 13 height 13
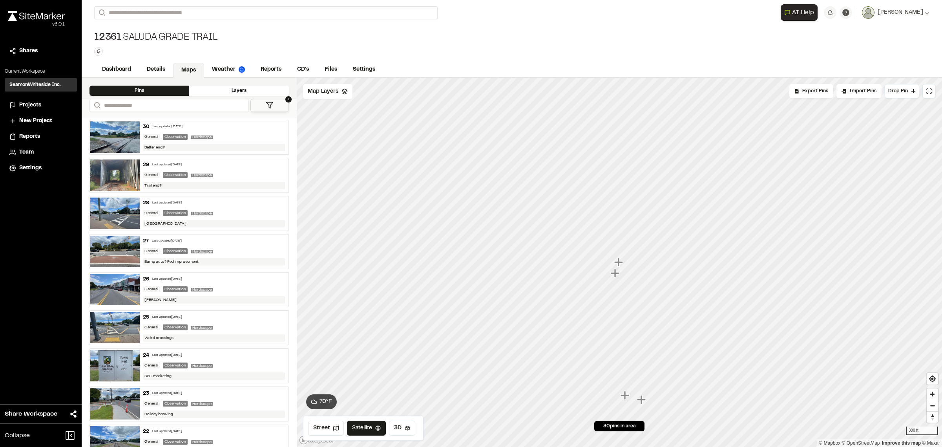
click at [615, 275] on icon "Map marker" at bounding box center [615, 273] width 9 height 9
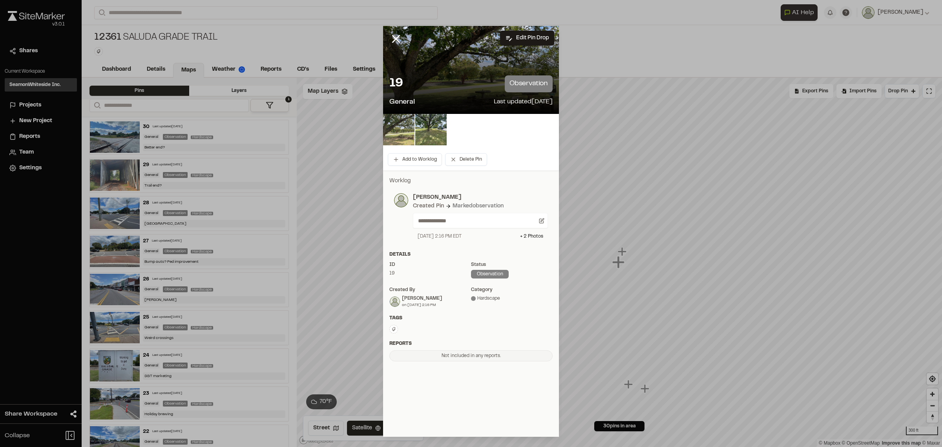
click at [404, 126] on img at bounding box center [398, 129] width 31 height 31
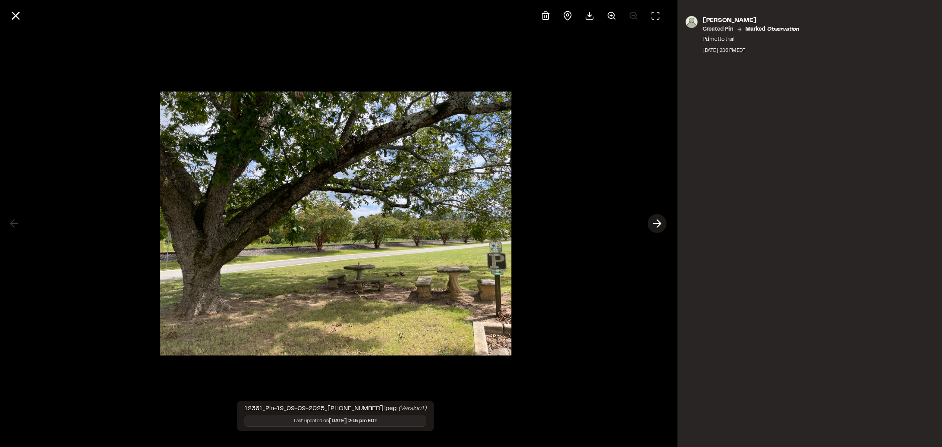
click at [657, 223] on line at bounding box center [656, 223] width 7 height 0
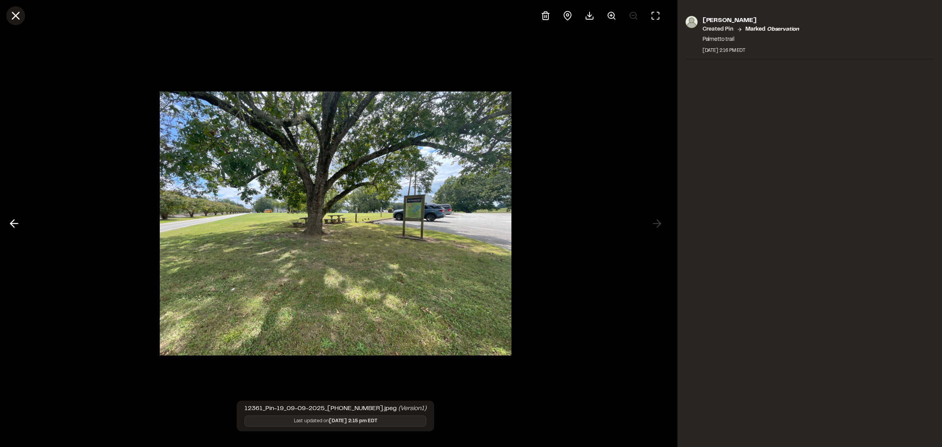
click at [17, 18] on line at bounding box center [16, 16] width 7 height 7
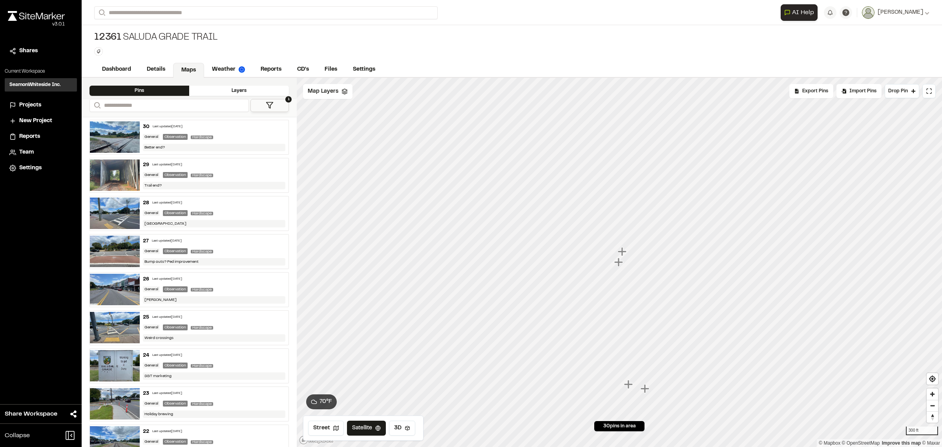
click at [622, 250] on icon "Map marker" at bounding box center [622, 251] width 9 height 9
click at [617, 273] on icon "Map marker" at bounding box center [615, 273] width 9 height 9
click at [629, 384] on icon "Map marker" at bounding box center [628, 384] width 9 height 9
click at [603, 136] on icon "Map marker" at bounding box center [603, 131] width 10 height 10
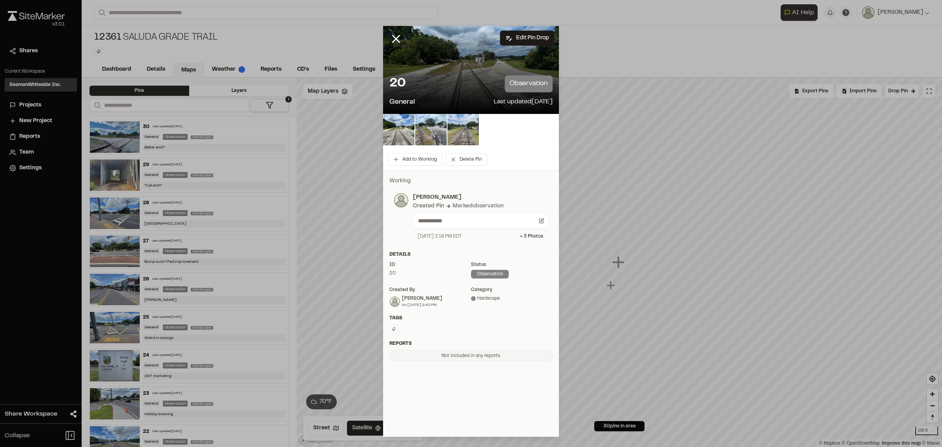
click at [476, 122] on img at bounding box center [463, 129] width 31 height 31
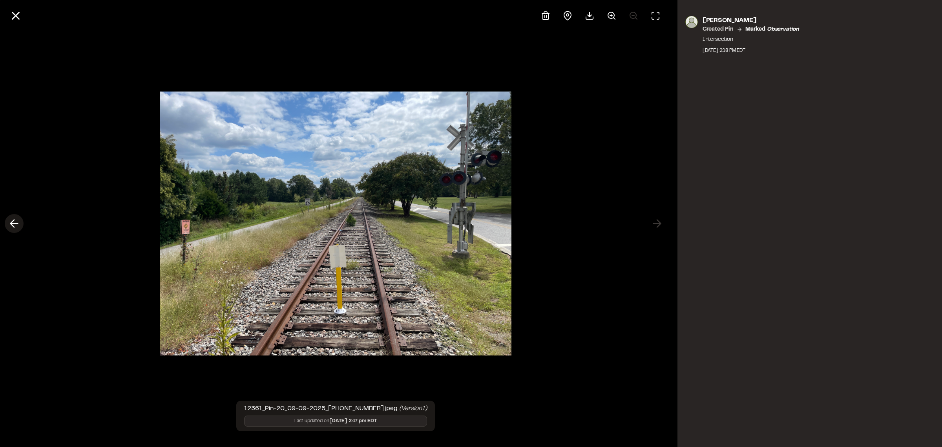
click at [19, 225] on icon at bounding box center [14, 223] width 13 height 13
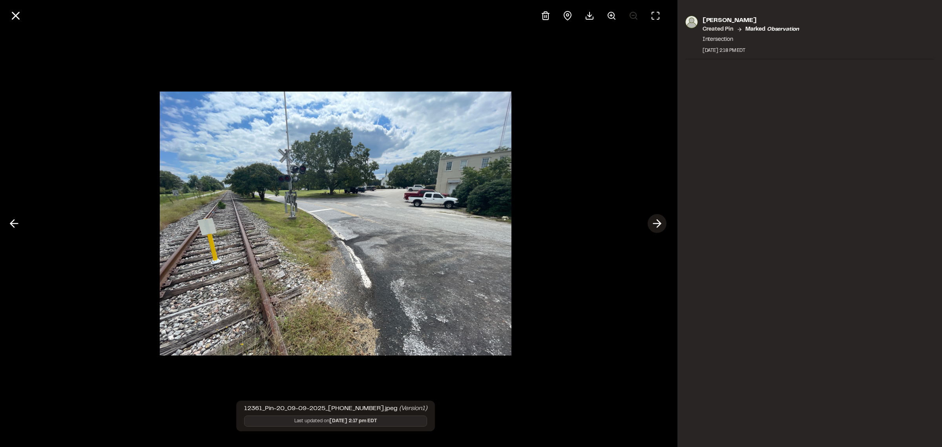
click at [655, 226] on icon at bounding box center [657, 223] width 13 height 13
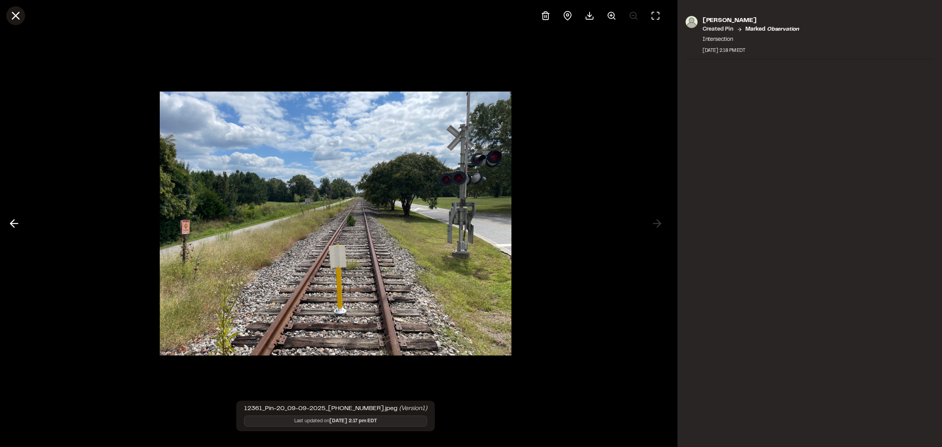
click at [20, 18] on icon at bounding box center [15, 15] width 13 height 13
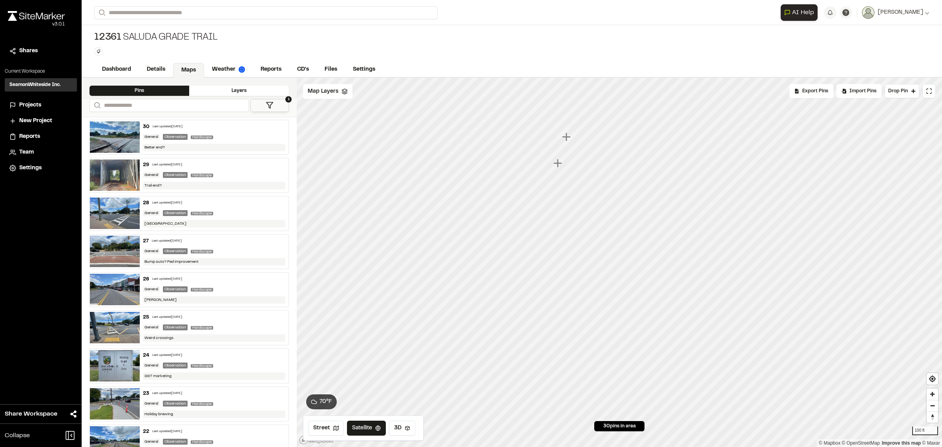
click at [560, 159] on icon "Map marker" at bounding box center [559, 163] width 10 height 10
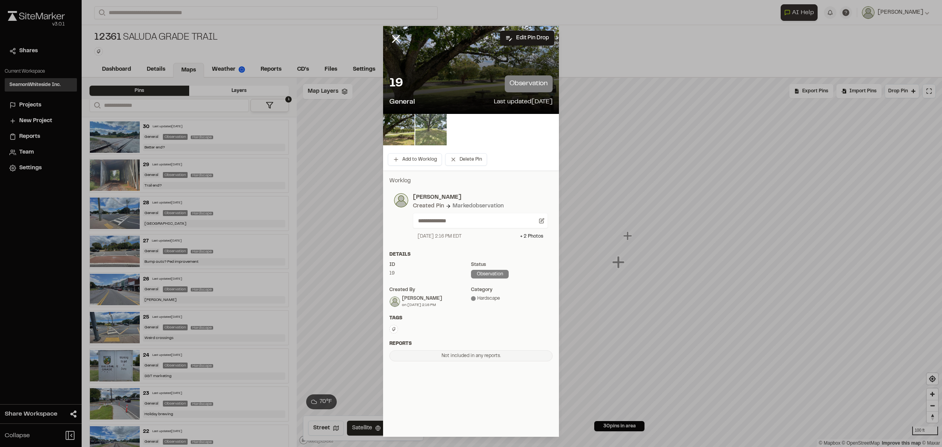
click at [437, 130] on img at bounding box center [430, 129] width 31 height 31
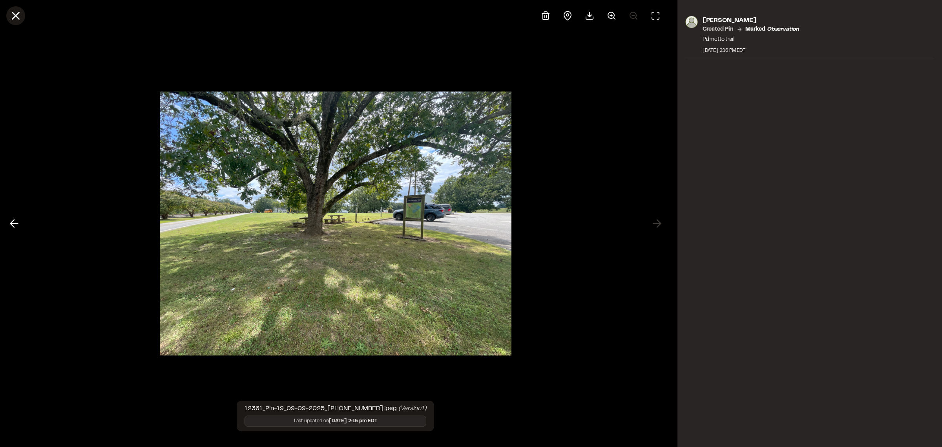
click at [16, 13] on icon at bounding box center [15, 15] width 13 height 13
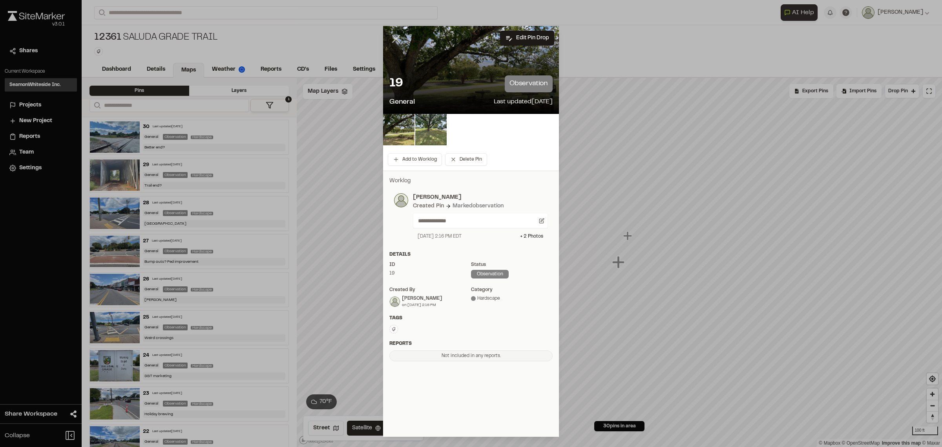
click at [399, 42] on icon at bounding box center [396, 38] width 13 height 13
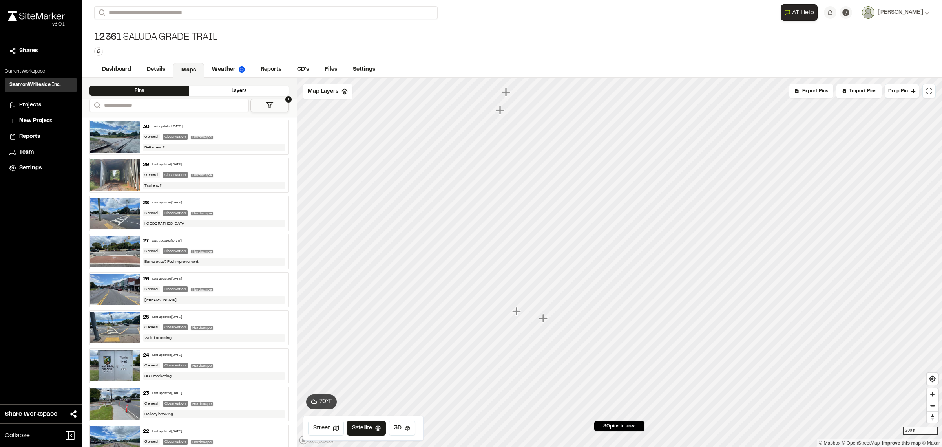
click at [519, 310] on icon "Map marker" at bounding box center [517, 311] width 10 height 10
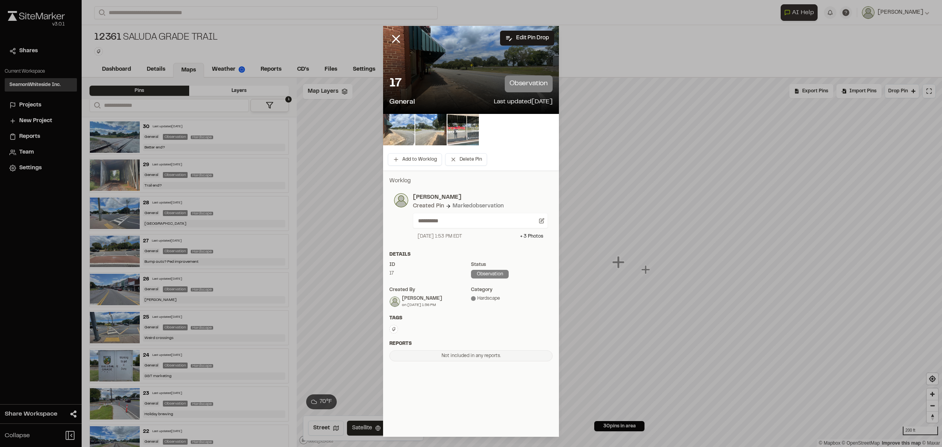
click at [399, 132] on img at bounding box center [398, 129] width 31 height 31
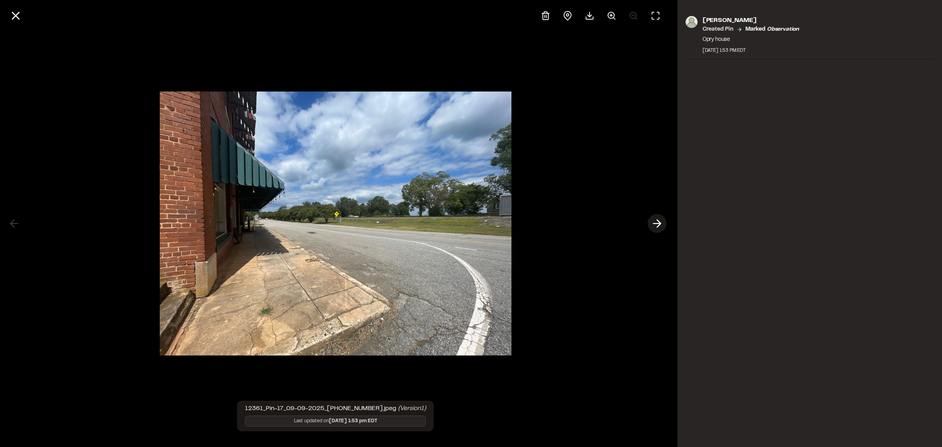
click at [655, 222] on icon at bounding box center [657, 223] width 13 height 13
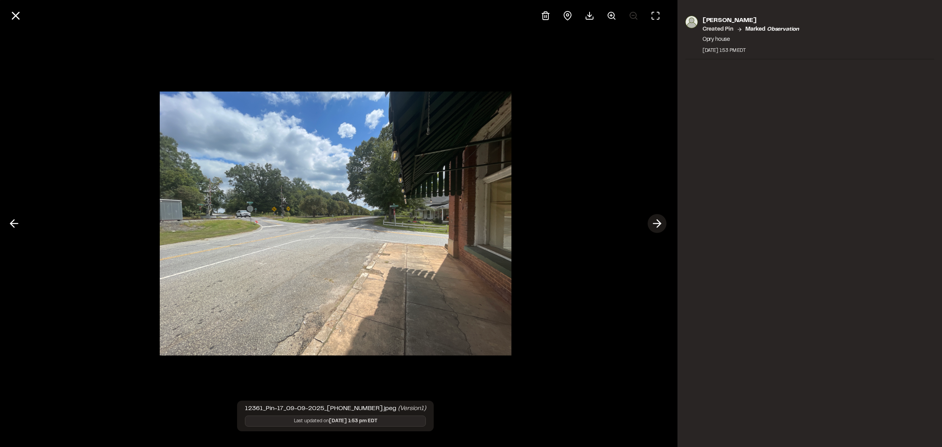
click at [655, 222] on icon at bounding box center [657, 223] width 13 height 13
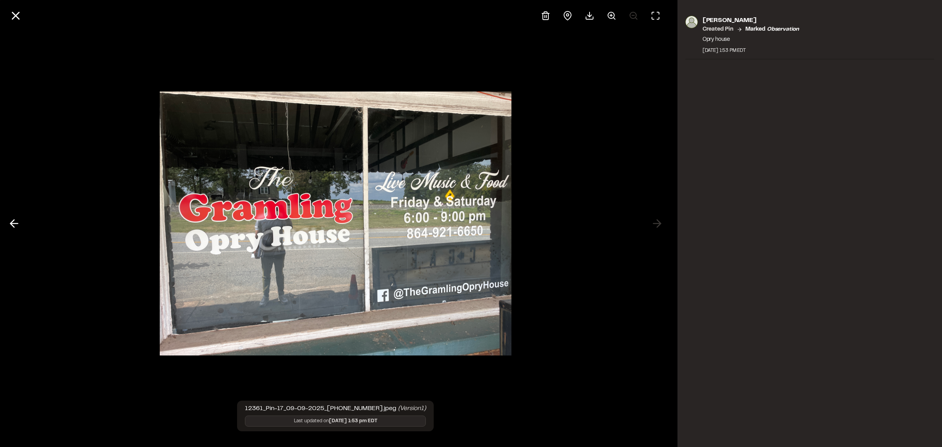
click at [659, 225] on div at bounding box center [336, 223] width 672 height 447
click at [15, 222] on icon at bounding box center [14, 223] width 13 height 13
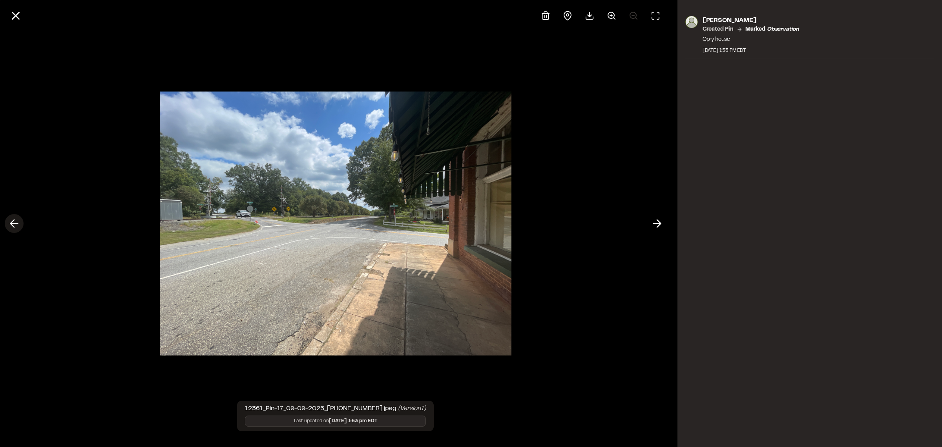
click at [15, 222] on icon at bounding box center [14, 223] width 13 height 13
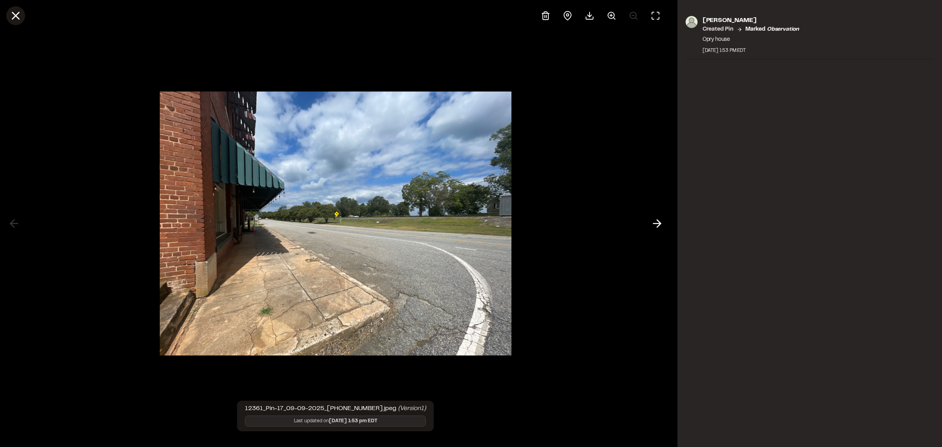
click at [18, 18] on line at bounding box center [16, 16] width 7 height 7
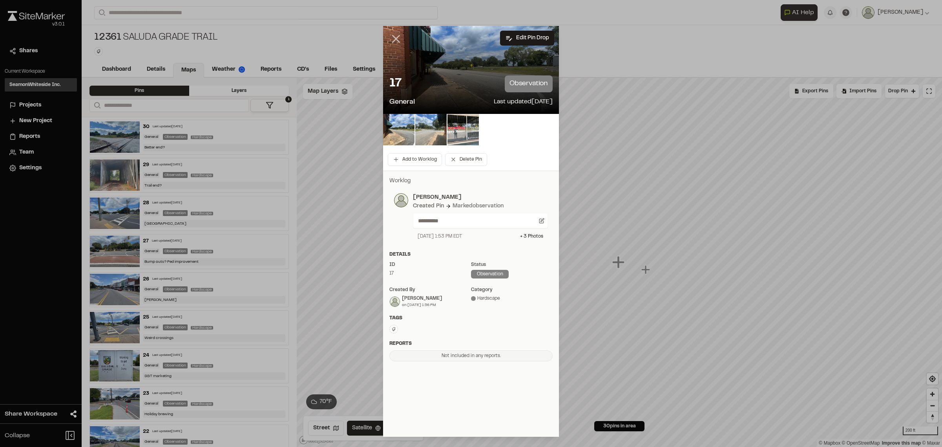
click at [393, 33] on icon at bounding box center [396, 38] width 13 height 13
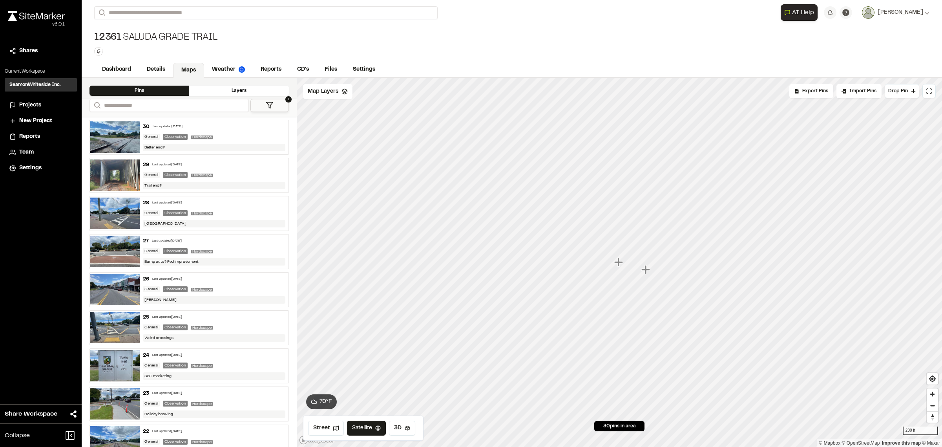
click at [647, 272] on icon "Map marker" at bounding box center [647, 270] width 10 height 10
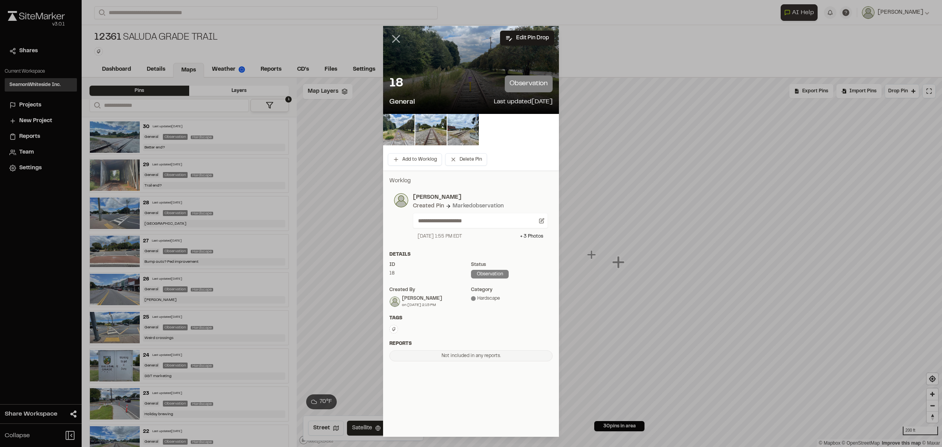
click at [391, 34] on icon at bounding box center [396, 38] width 13 height 13
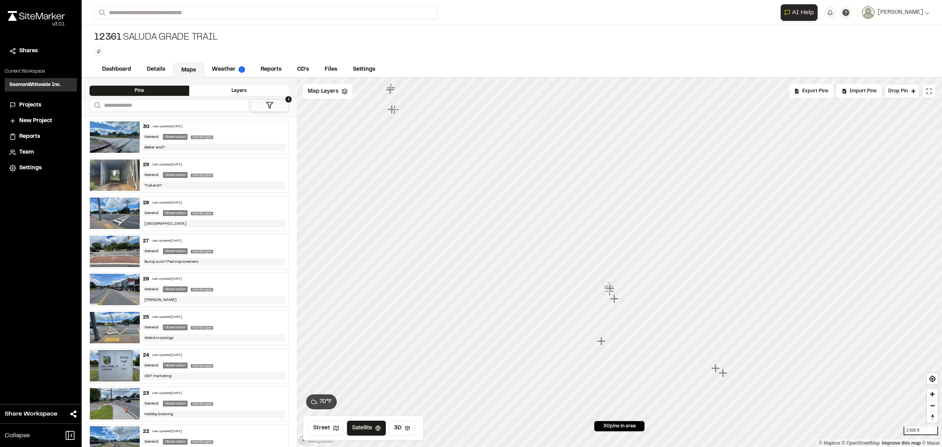
click at [600, 346] on icon "Map marker" at bounding box center [602, 341] width 10 height 10
click at [619, 265] on icon "Map marker" at bounding box center [619, 262] width 9 height 9
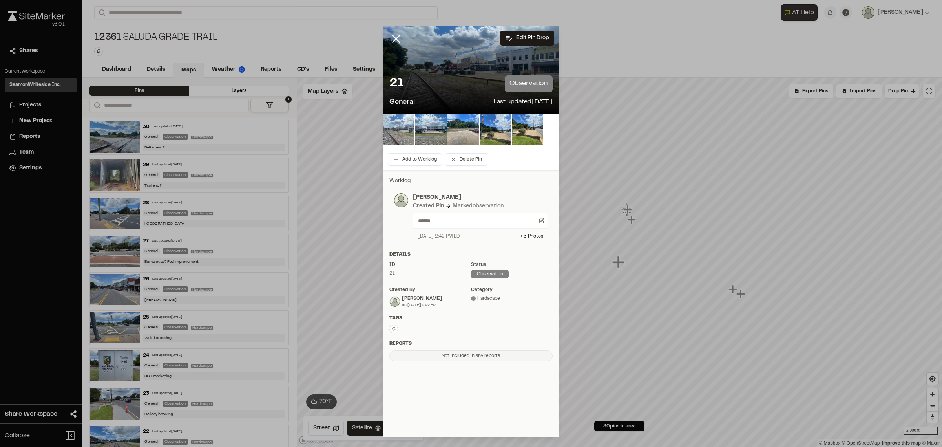
click at [398, 127] on img at bounding box center [398, 129] width 31 height 31
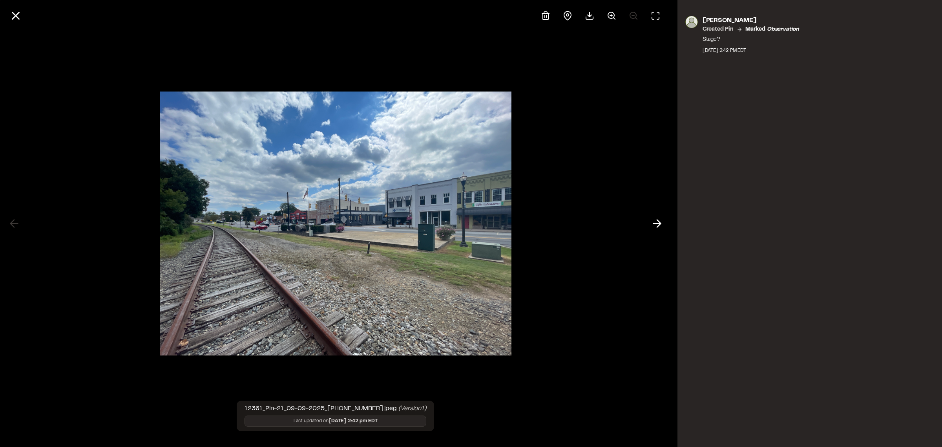
click at [648, 228] on div at bounding box center [336, 223] width 672 height 447
click at [656, 222] on icon at bounding box center [657, 223] width 13 height 13
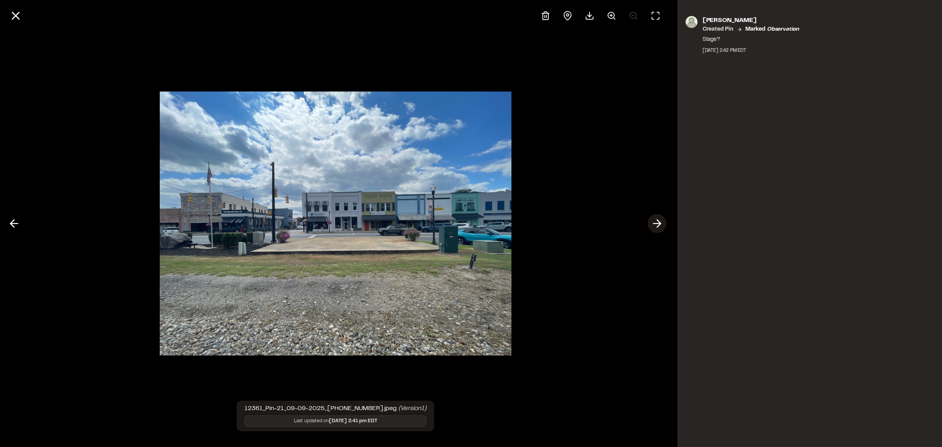
click at [656, 222] on icon at bounding box center [657, 223] width 13 height 13
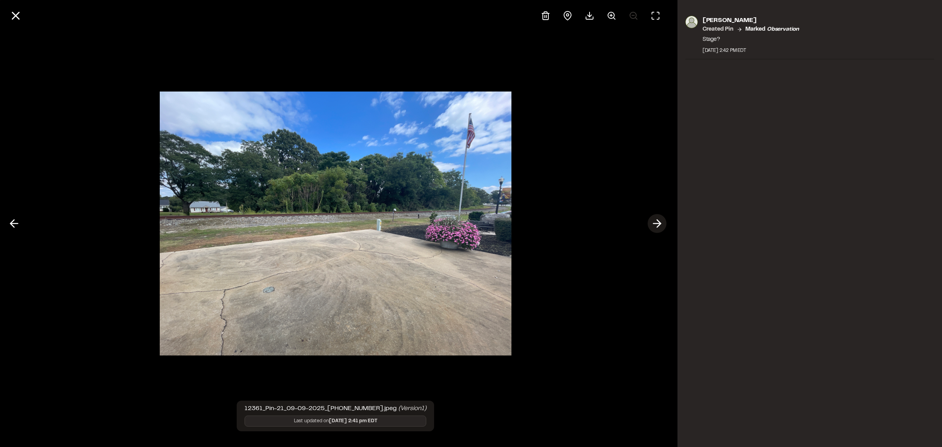
click at [656, 222] on icon at bounding box center [657, 223] width 13 height 13
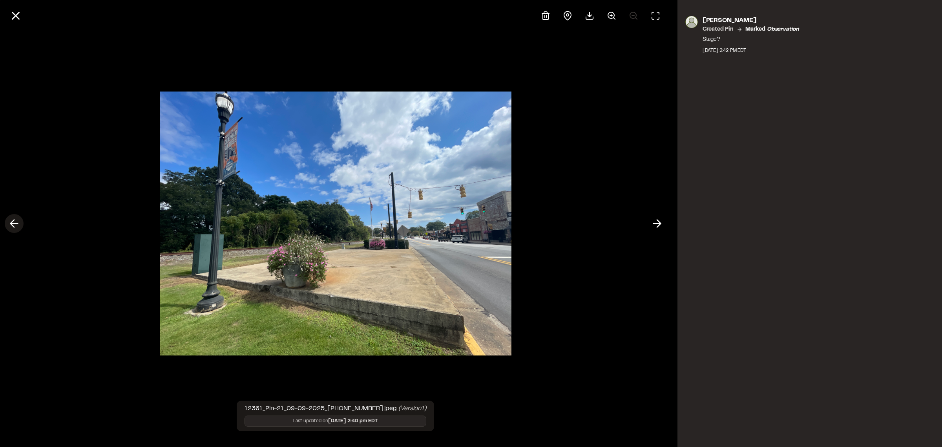
click at [10, 217] on icon at bounding box center [14, 223] width 13 height 13
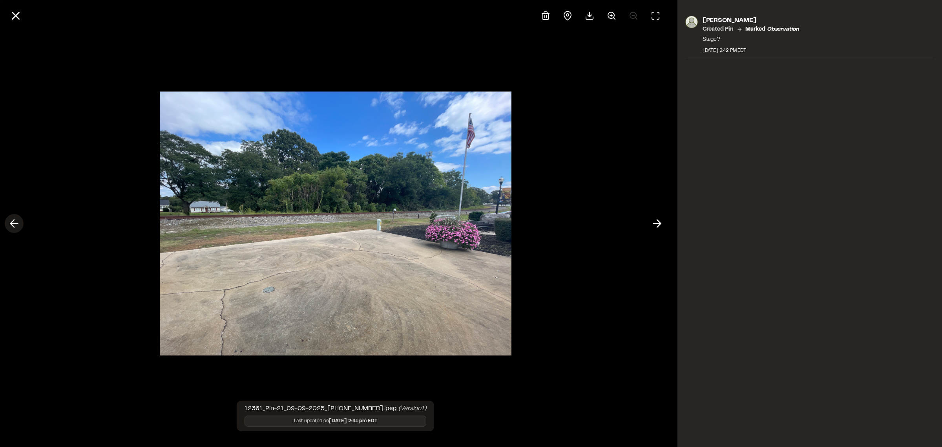
click at [14, 218] on icon at bounding box center [14, 223] width 13 height 13
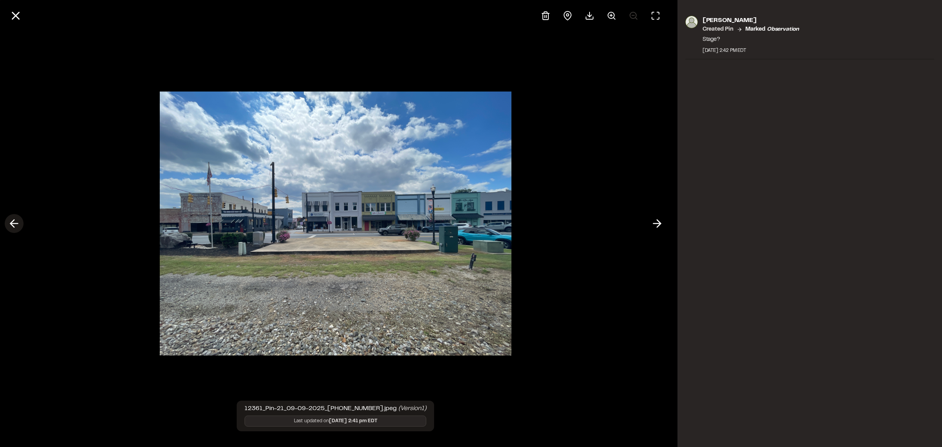
click at [16, 218] on icon at bounding box center [14, 223] width 13 height 13
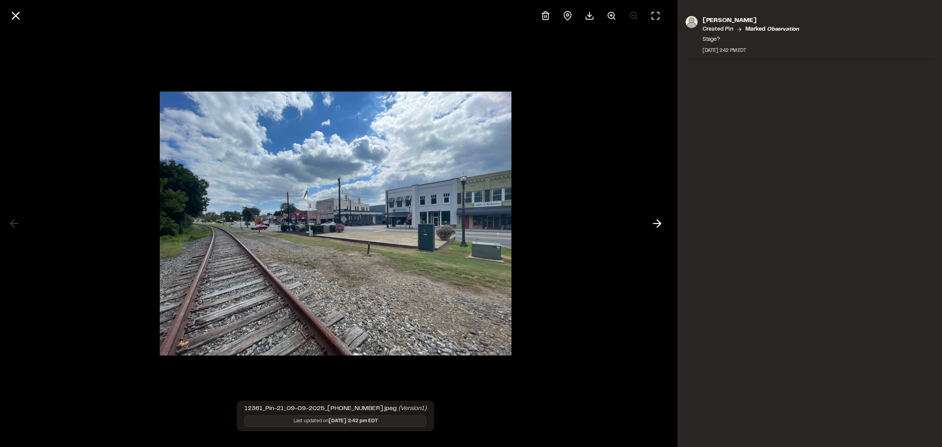
click at [16, 223] on div at bounding box center [336, 223] width 672 height 447
click at [18, 227] on div at bounding box center [336, 223] width 672 height 447
click at [654, 223] on icon at bounding box center [657, 223] width 13 height 13
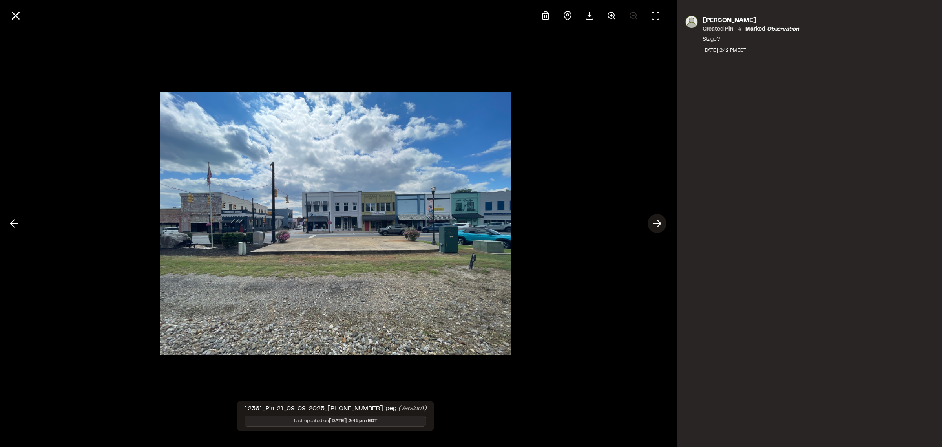
click at [656, 225] on icon at bounding box center [657, 223] width 13 height 13
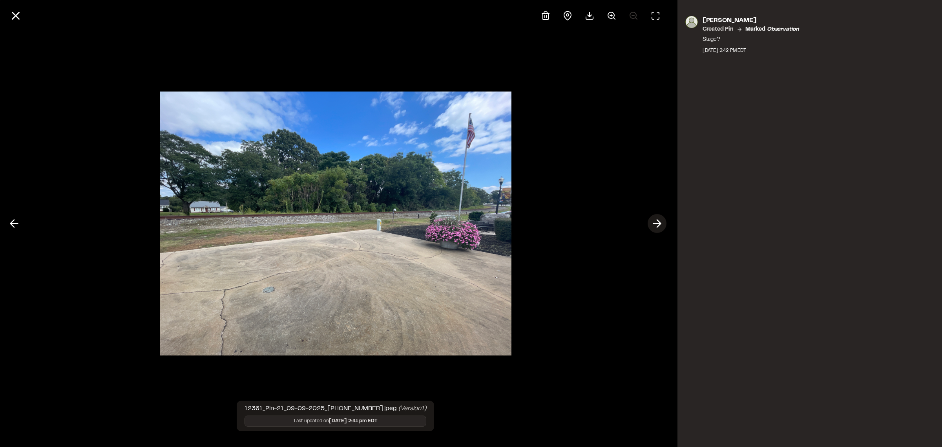
click at [656, 225] on icon at bounding box center [657, 223] width 13 height 13
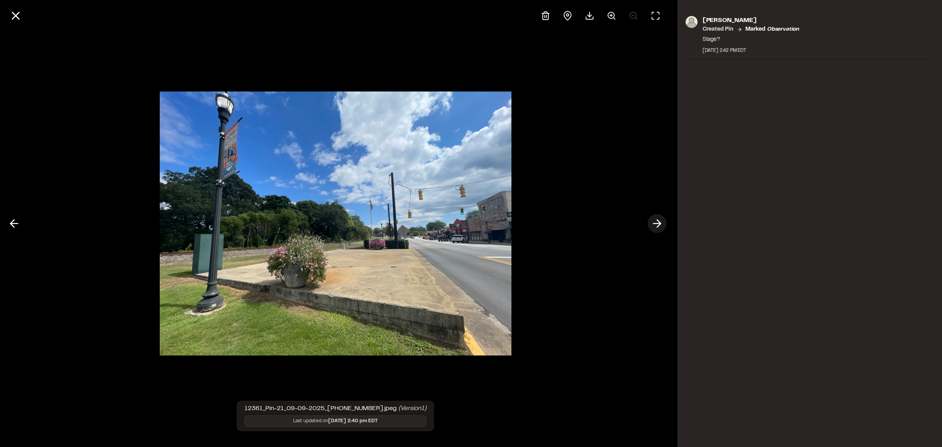
click at [655, 225] on icon at bounding box center [657, 223] width 13 height 13
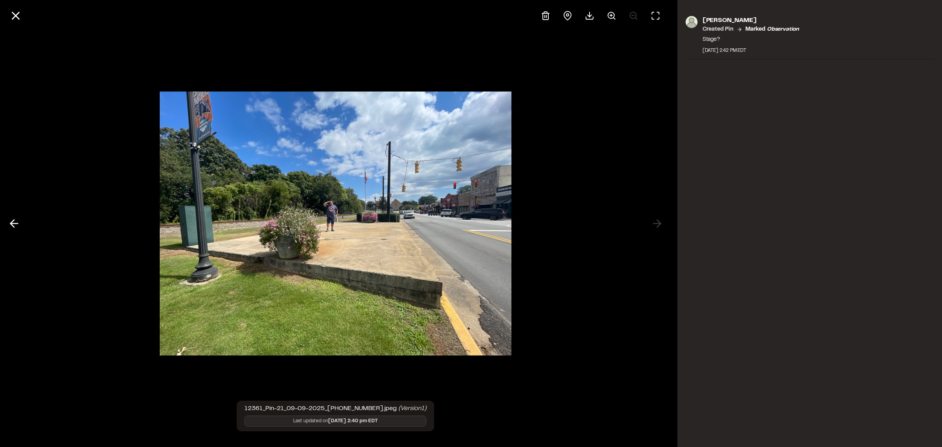
click at [657, 224] on div at bounding box center [336, 223] width 672 height 447
click at [17, 15] on line at bounding box center [16, 16] width 7 height 7
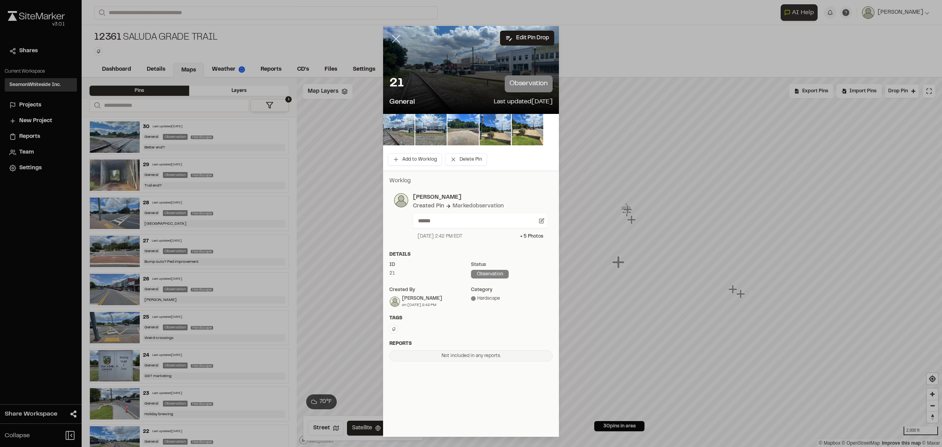
click at [390, 36] on icon at bounding box center [396, 38] width 13 height 13
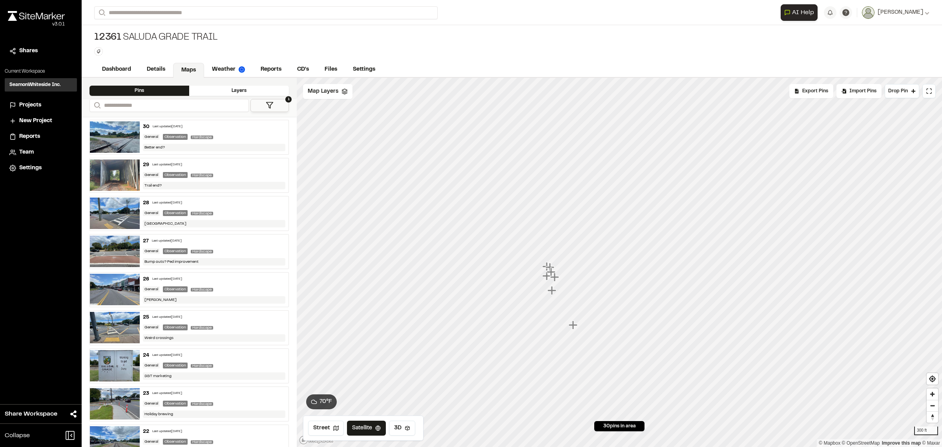
click at [545, 267] on icon "Map marker" at bounding box center [547, 266] width 9 height 9
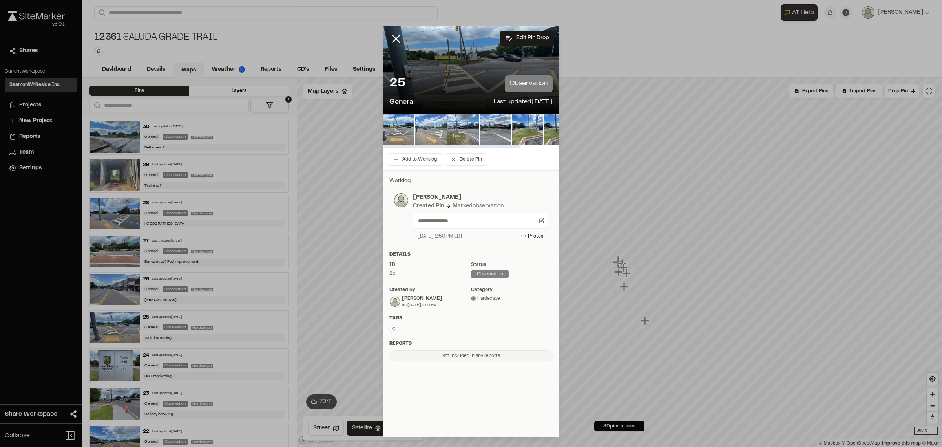
click at [418, 143] on img at bounding box center [430, 129] width 31 height 31
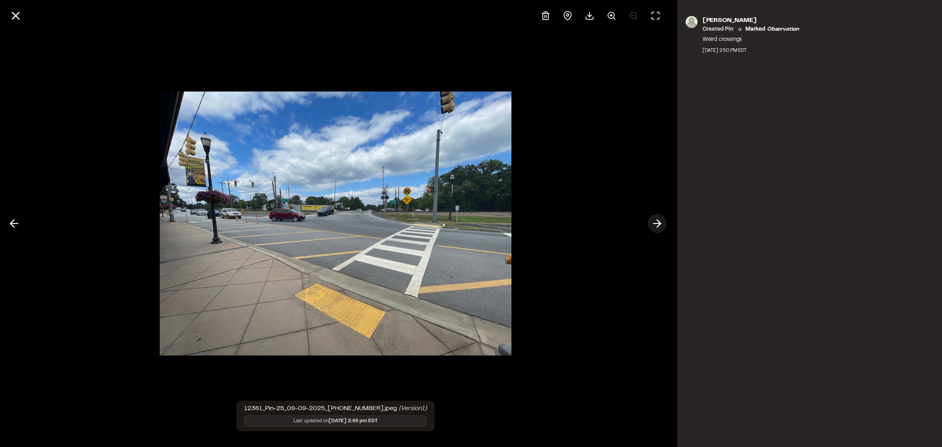
click at [656, 222] on icon at bounding box center [657, 223] width 13 height 13
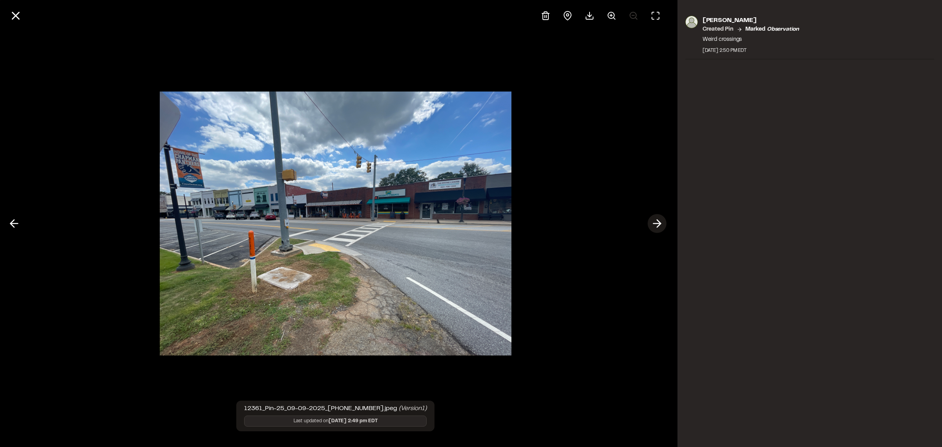
click at [656, 222] on icon at bounding box center [657, 223] width 13 height 13
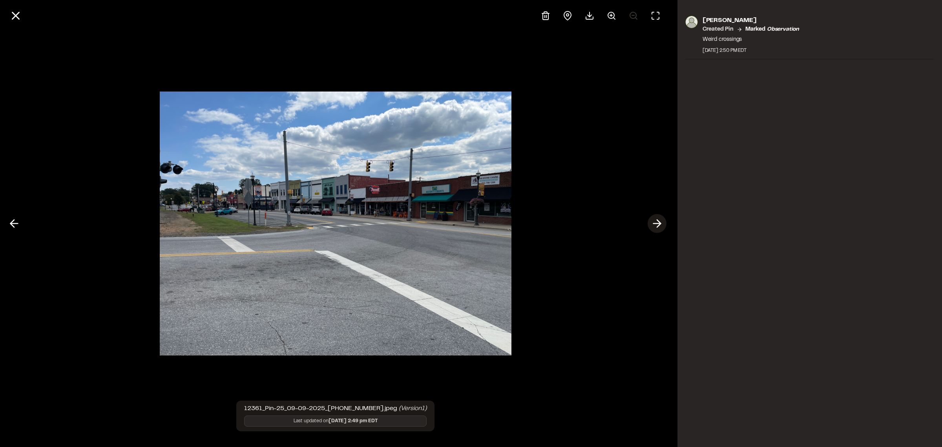
click at [666, 224] on button at bounding box center [657, 223] width 19 height 19
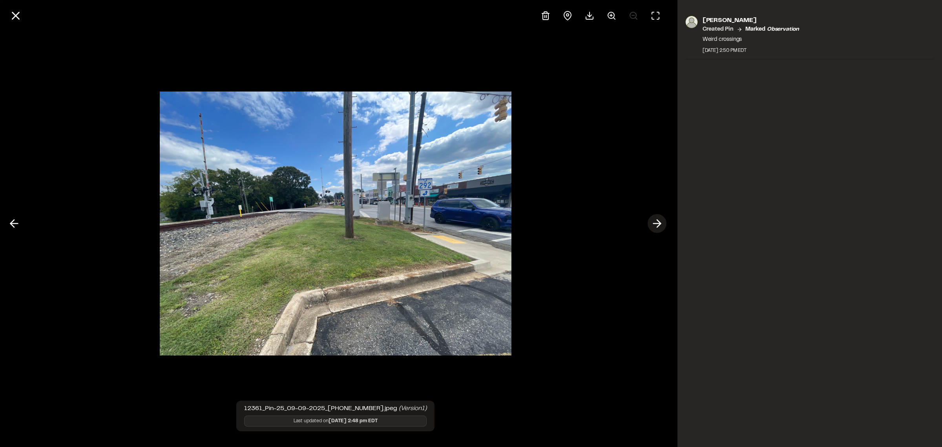
click at [664, 224] on button at bounding box center [657, 223] width 19 height 19
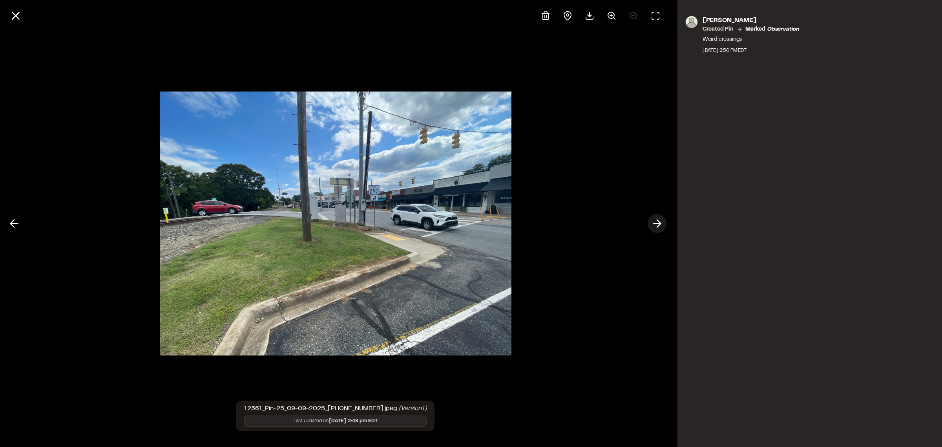
click at [659, 223] on icon at bounding box center [657, 223] width 13 height 13
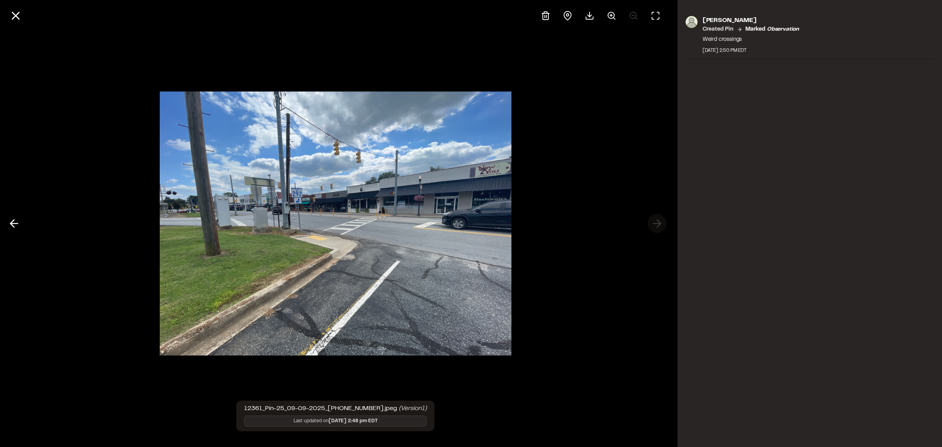
click at [659, 223] on div at bounding box center [336, 223] width 672 height 447
click at [18, 16] on icon at bounding box center [15, 15] width 13 height 13
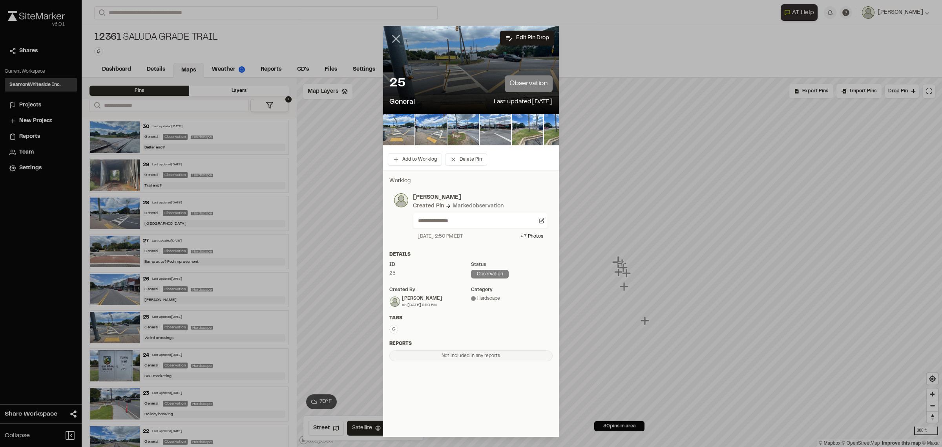
click at [397, 40] on line at bounding box center [396, 38] width 7 height 7
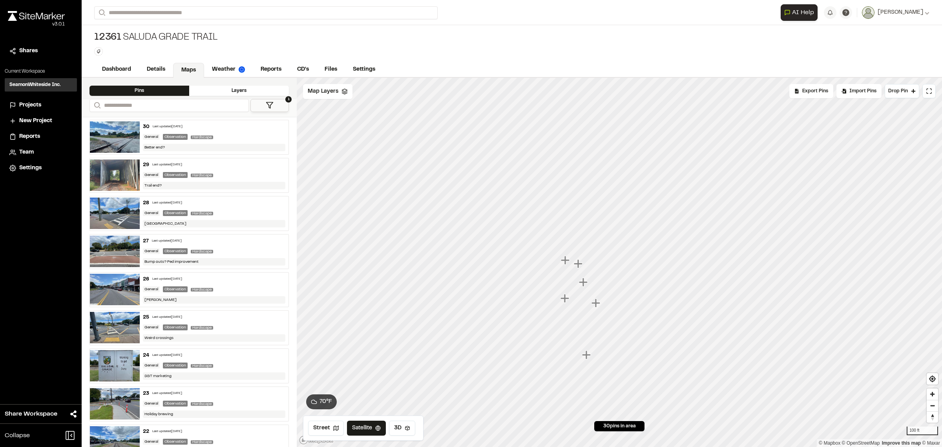
click at [581, 266] on icon "Map marker" at bounding box center [579, 264] width 10 height 10
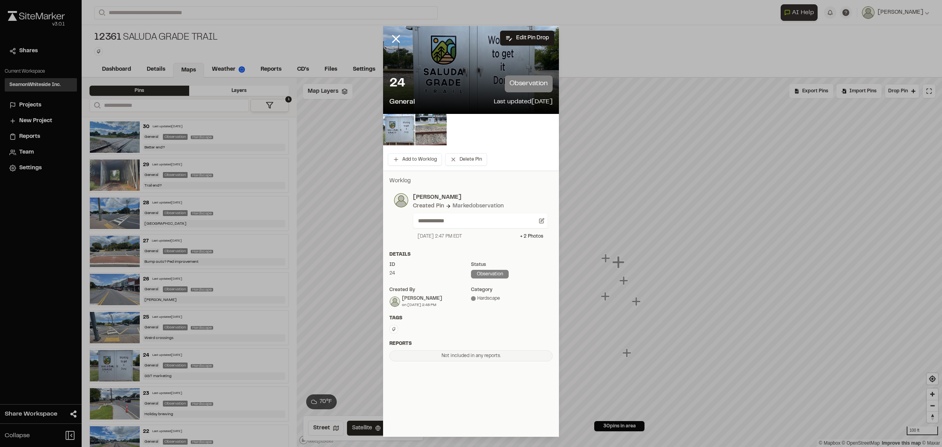
click at [399, 130] on img at bounding box center [398, 129] width 31 height 31
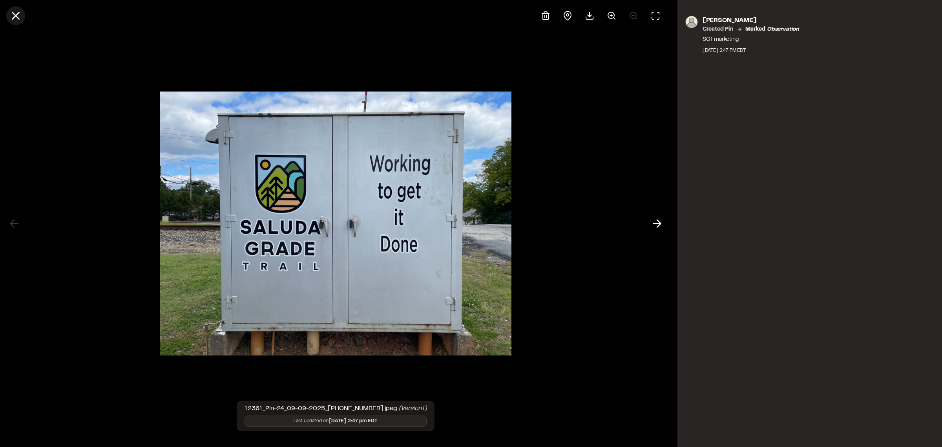
click at [7, 13] on button at bounding box center [15, 15] width 19 height 19
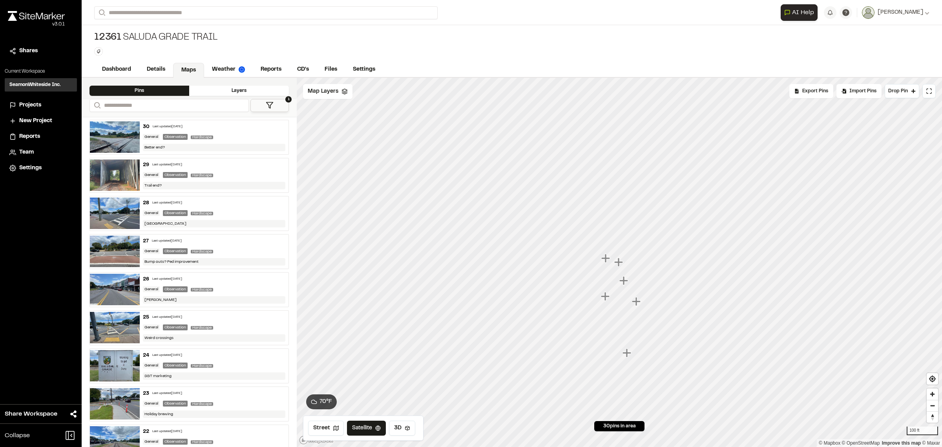
click at [624, 278] on icon "Map marker" at bounding box center [624, 280] width 9 height 9
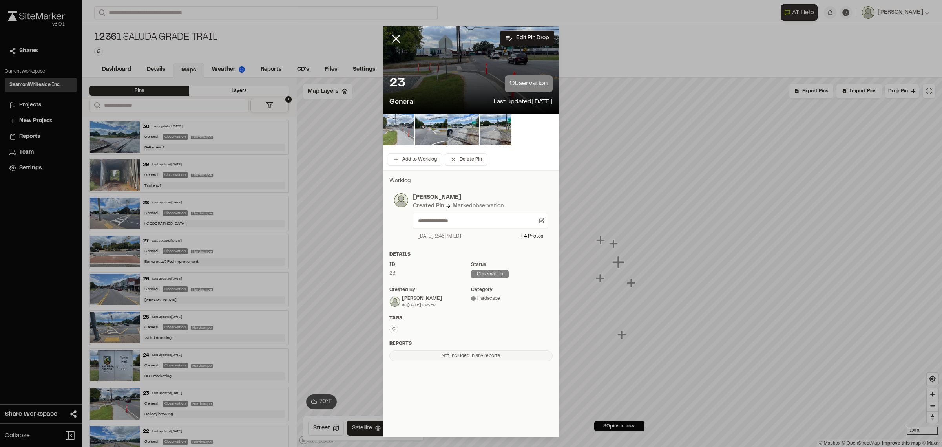
click at [401, 137] on img at bounding box center [398, 129] width 31 height 31
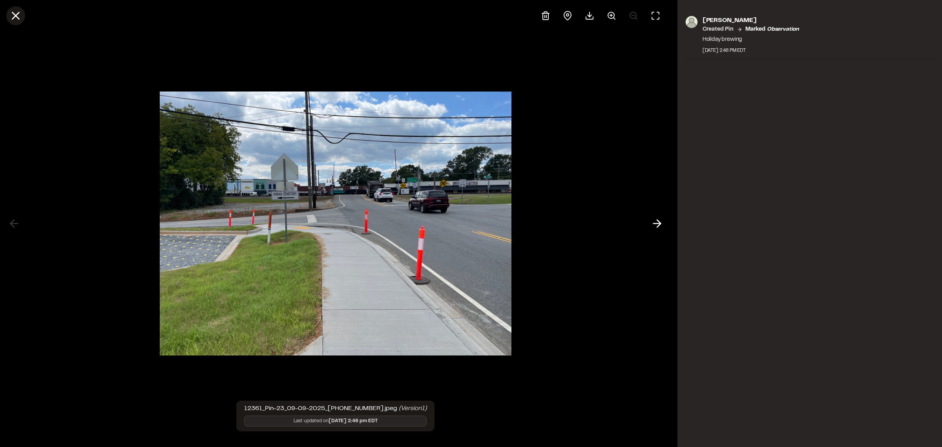
click at [18, 18] on line at bounding box center [16, 16] width 7 height 7
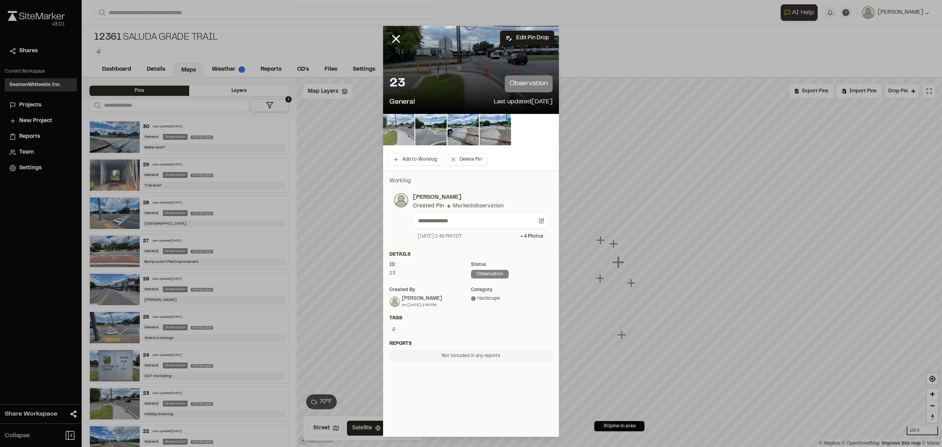
click at [400, 134] on img at bounding box center [398, 129] width 31 height 31
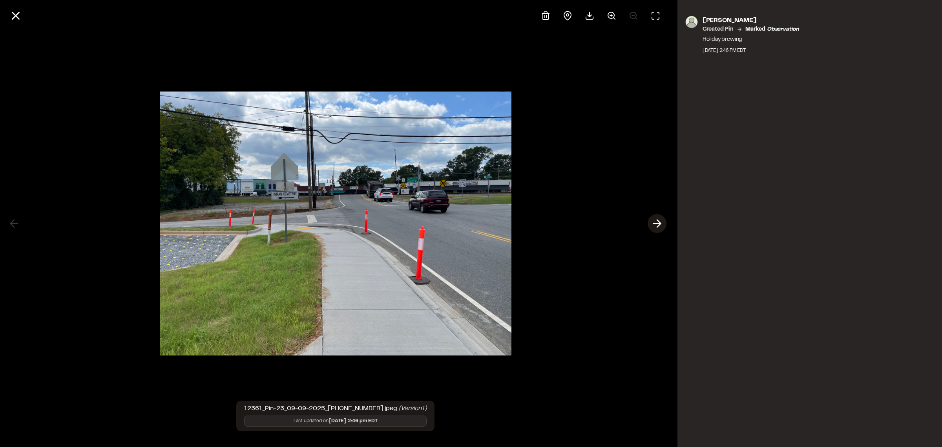
click at [657, 222] on icon at bounding box center [657, 223] width 13 height 13
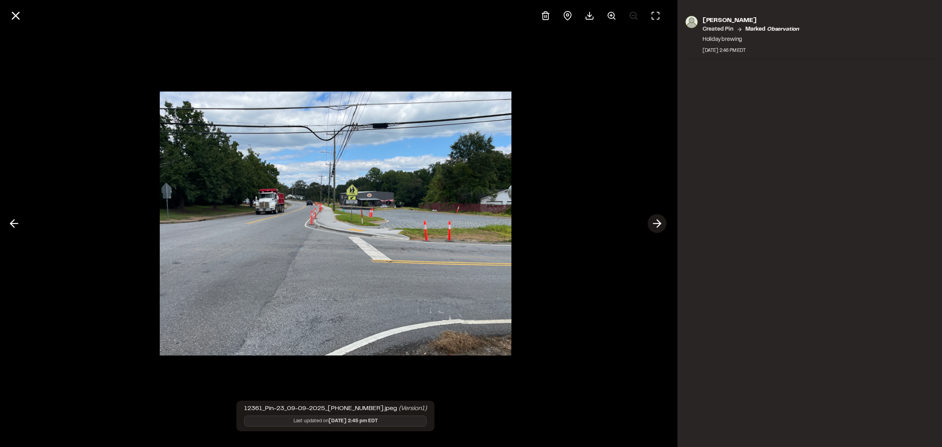
click at [651, 221] on icon at bounding box center [657, 223] width 13 height 13
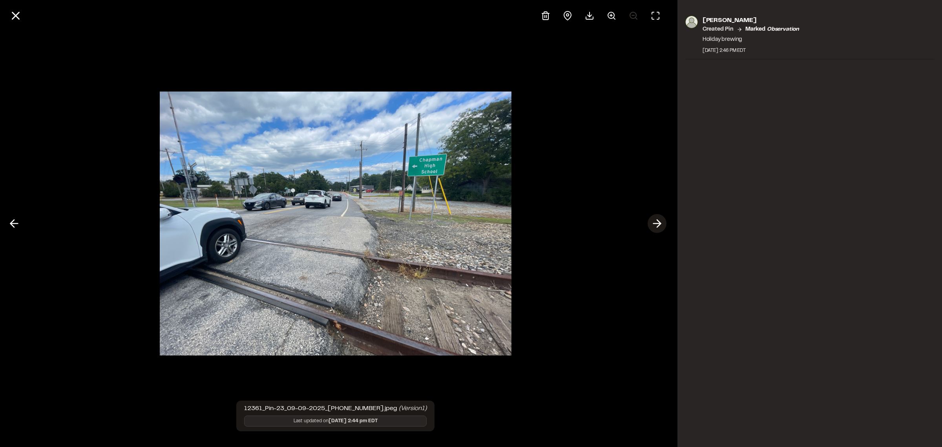
click at [660, 226] on icon at bounding box center [657, 223] width 13 height 13
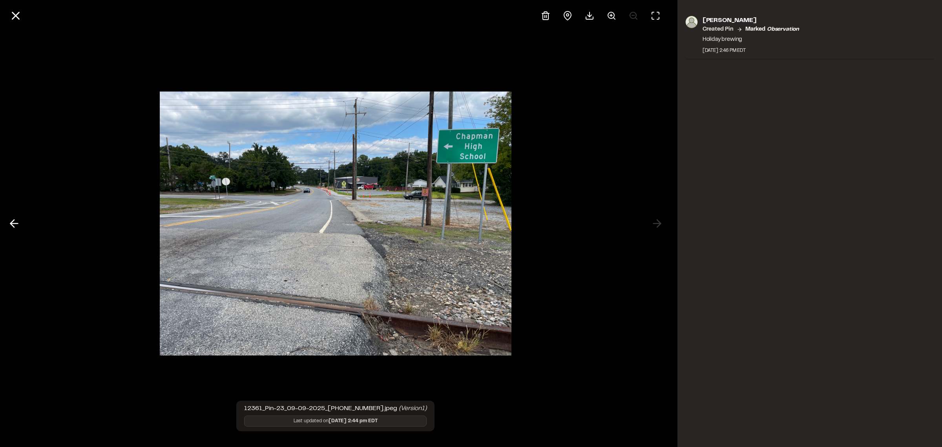
drag, startPoint x: 661, startPoint y: 229, endPoint x: 658, endPoint y: 224, distance: 5.3
click at [661, 228] on div at bounding box center [336, 223] width 672 height 447
click at [22, 9] on icon at bounding box center [15, 15] width 13 height 13
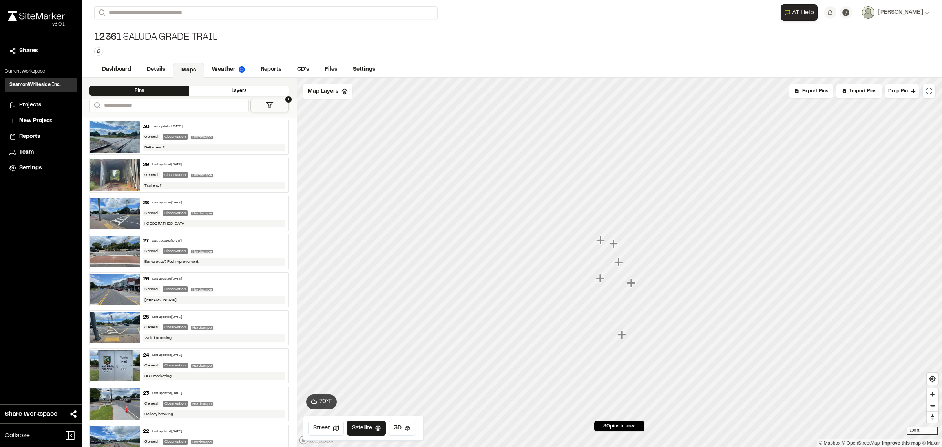
click at [635, 287] on icon "Map marker" at bounding box center [632, 283] width 10 height 10
click at [588, 256] on icon "Map marker" at bounding box center [588, 257] width 9 height 9
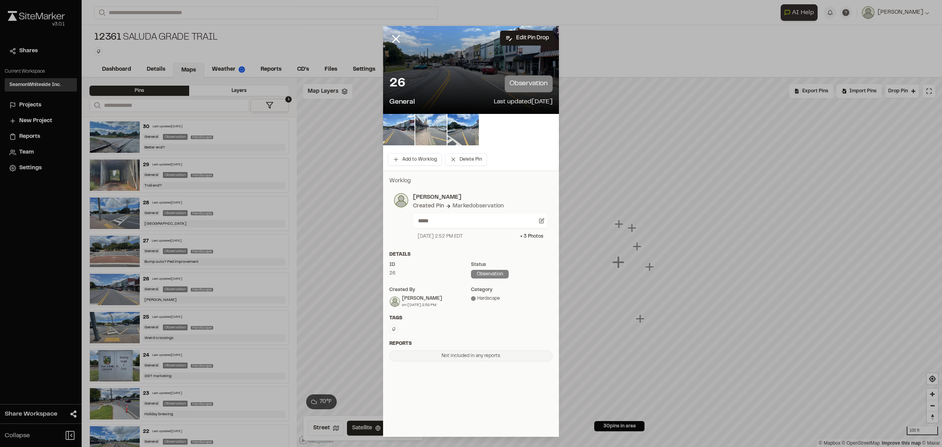
click at [426, 130] on img at bounding box center [430, 129] width 31 height 31
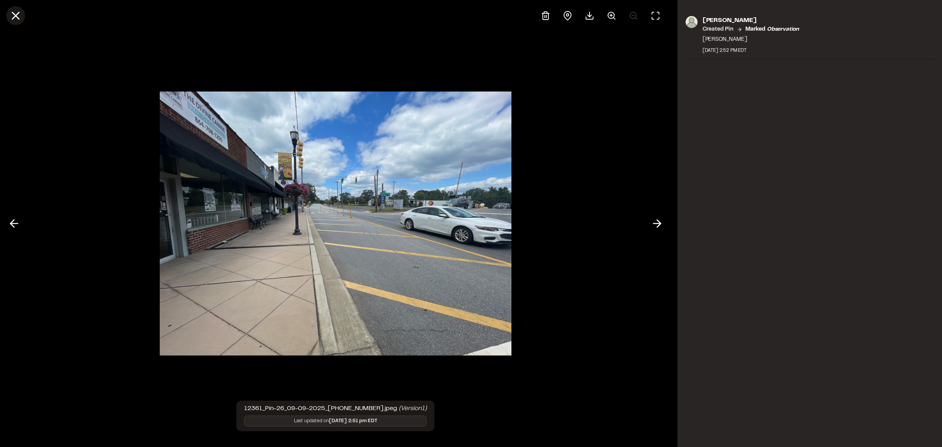
click at [23, 15] on button at bounding box center [15, 15] width 19 height 19
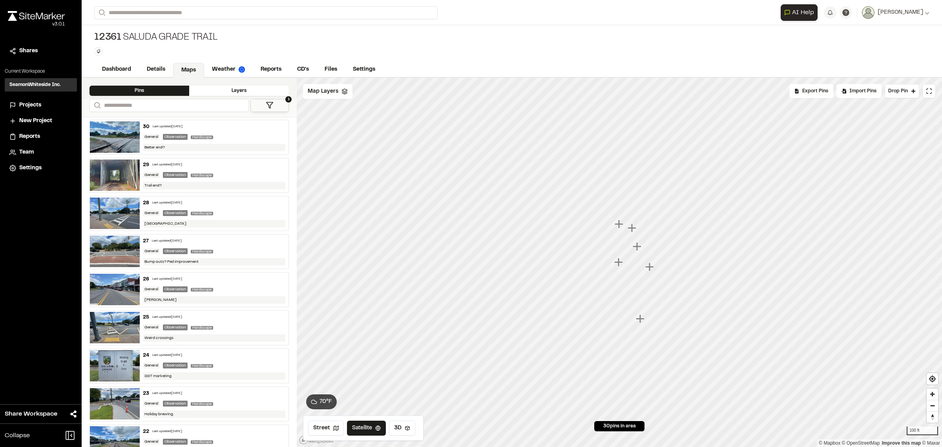
click at [621, 224] on icon "Map marker" at bounding box center [619, 224] width 9 height 9
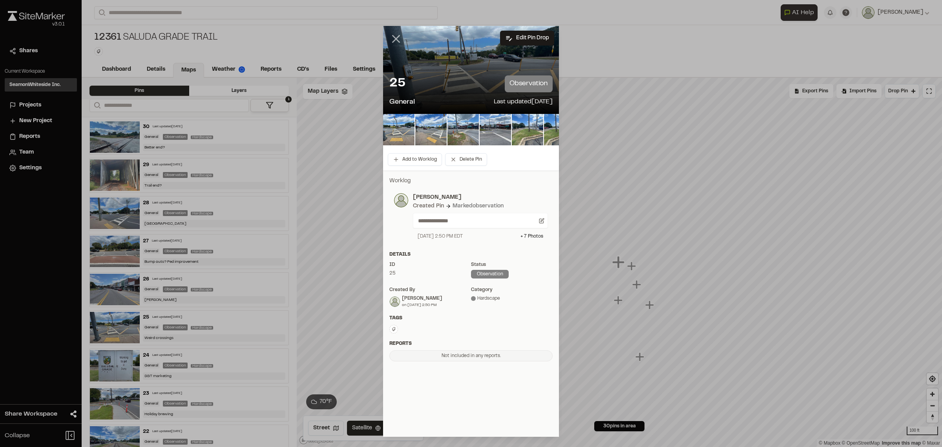
click at [392, 36] on icon at bounding box center [396, 38] width 13 height 13
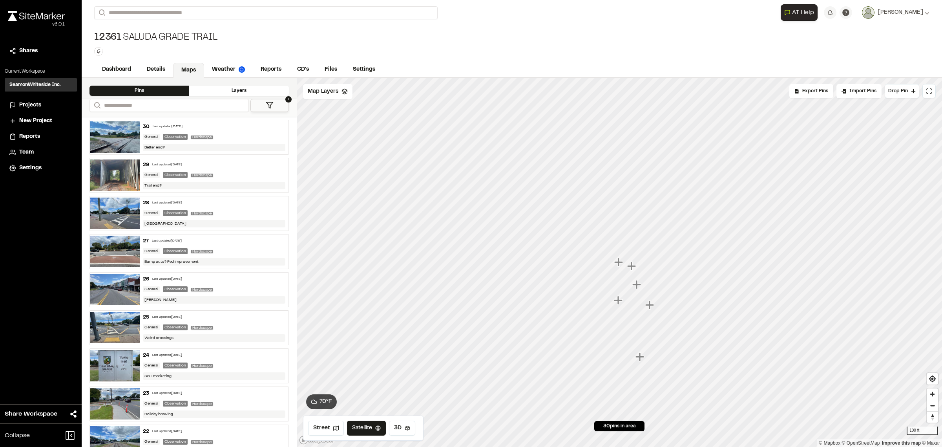
click at [648, 305] on icon "Map marker" at bounding box center [650, 304] width 9 height 9
click at [619, 262] on icon "Map marker" at bounding box center [619, 262] width 9 height 9
click at [602, 225] on icon "Map marker" at bounding box center [601, 223] width 9 height 9
drag, startPoint x: 607, startPoint y: 194, endPoint x: 644, endPoint y: 422, distance: 231.6
click at [164, 69] on link "Details" at bounding box center [156, 70] width 35 height 15
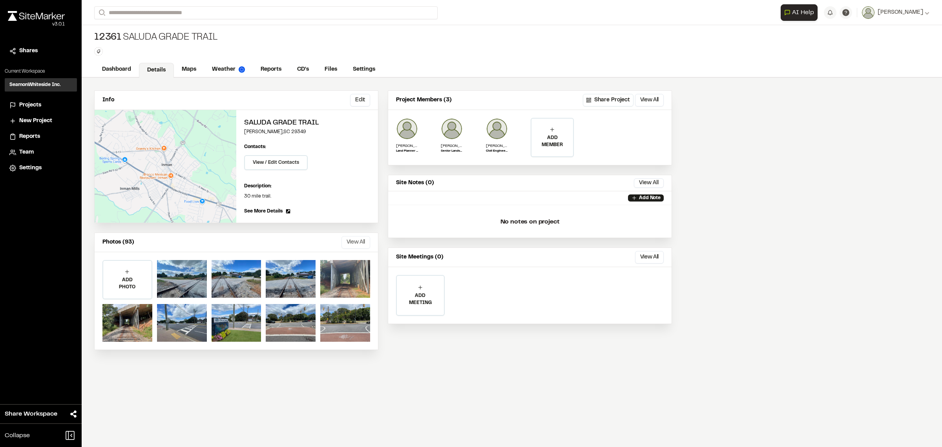
click at [352, 245] on button "View All" at bounding box center [356, 242] width 29 height 13
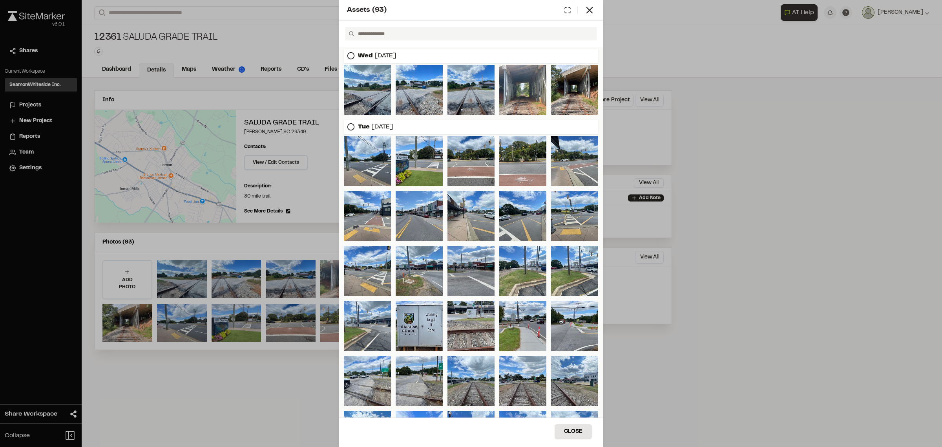
click at [351, 57] on icon at bounding box center [351, 56] width 8 height 8
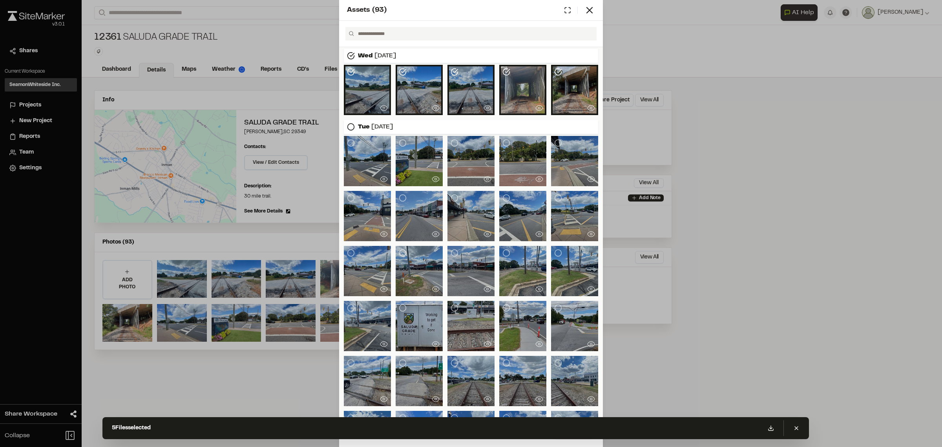
click at [351, 125] on icon at bounding box center [351, 127] width 8 height 8
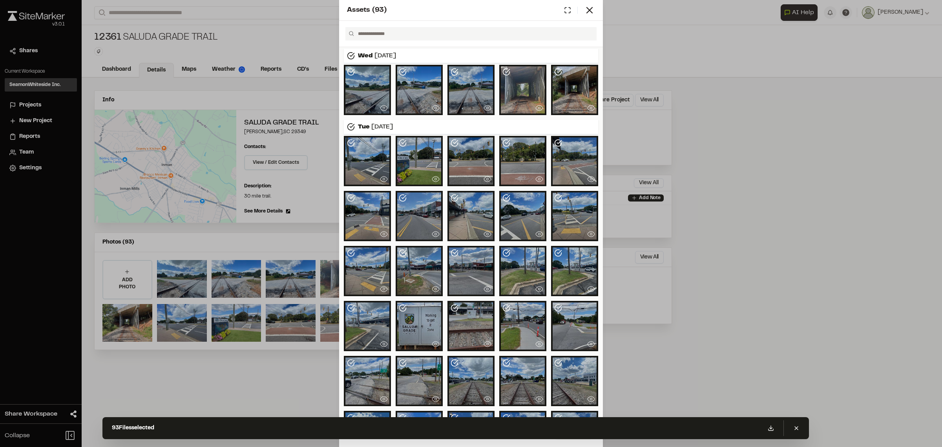
click at [593, 12] on icon at bounding box center [589, 10] width 11 height 11
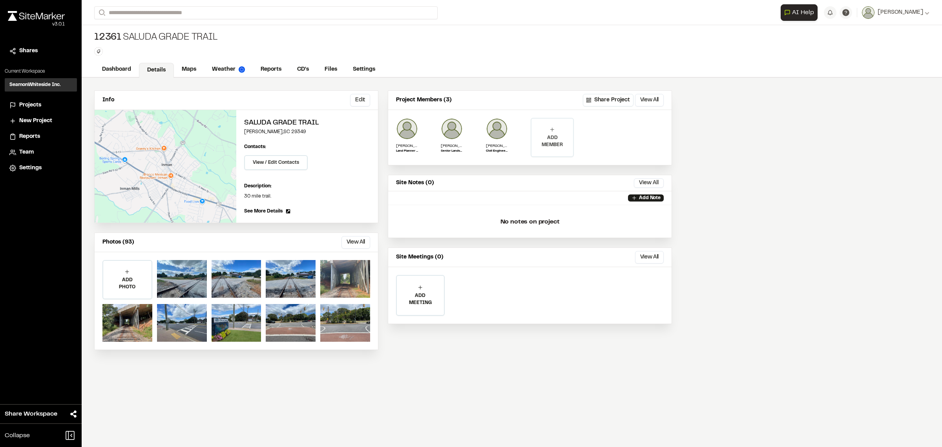
click at [562, 143] on p "ADD MEMBER" at bounding box center [553, 141] width 42 height 14
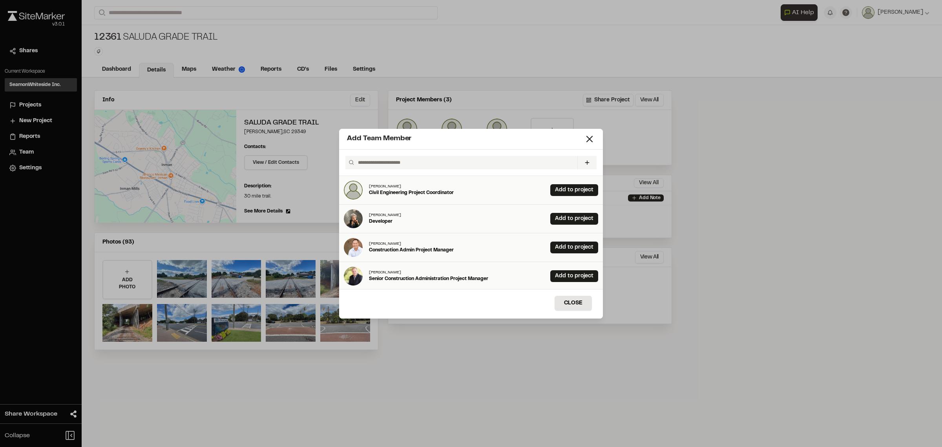
click at [420, 162] on input "text" at bounding box center [465, 162] width 220 height 13
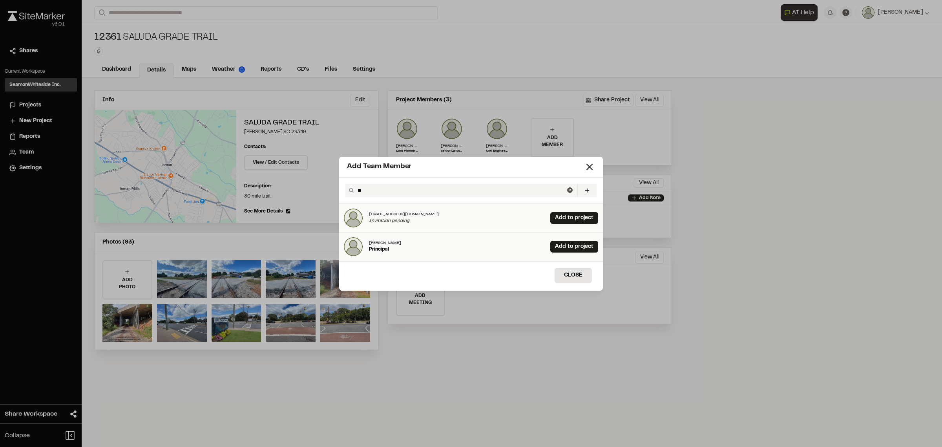
type input "*"
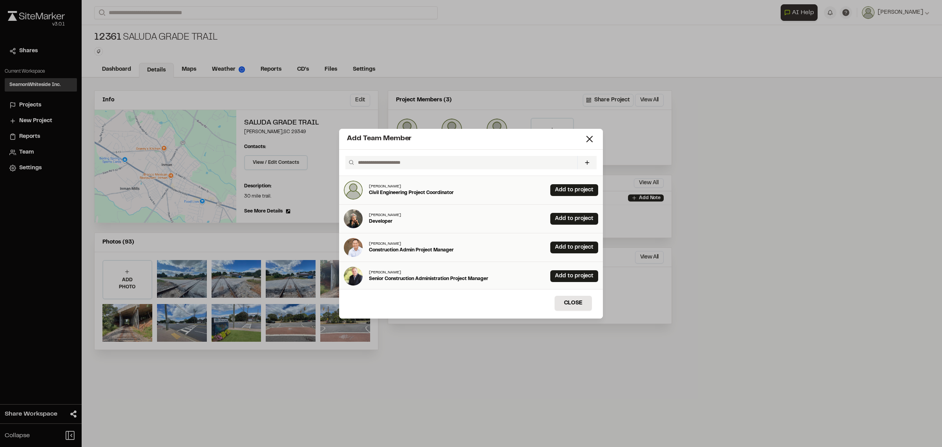
click at [389, 161] on input "text" at bounding box center [465, 162] width 220 height 13
paste input "**********"
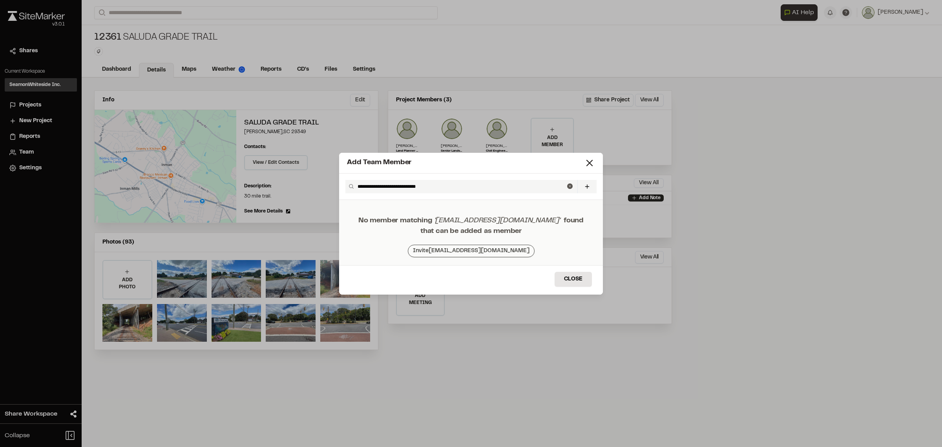
type input "**********"
click at [456, 250] on button "Invite [EMAIL_ADDRESS][DOMAIN_NAME]" at bounding box center [471, 251] width 127 height 13
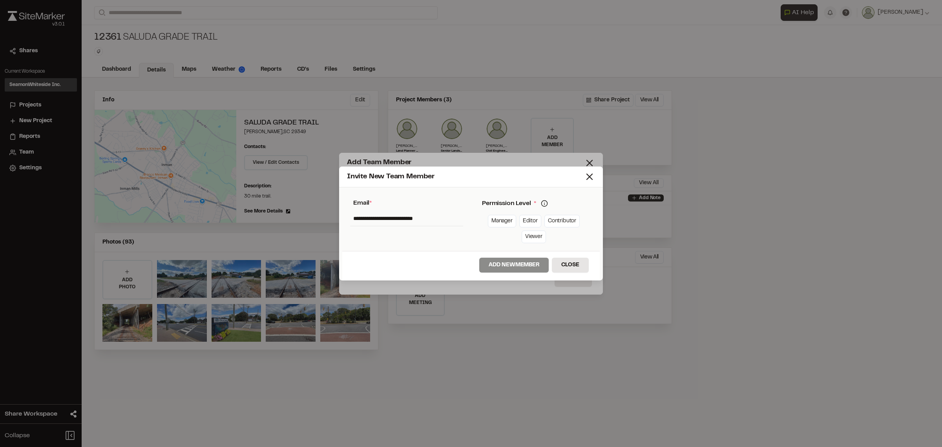
drag, startPoint x: 529, startPoint y: 224, endPoint x: 542, endPoint y: 224, distance: 12.6
click at [531, 224] on link "Editor" at bounding box center [531, 221] width 22 height 13
click at [550, 224] on link "Contributor" at bounding box center [562, 221] width 35 height 13
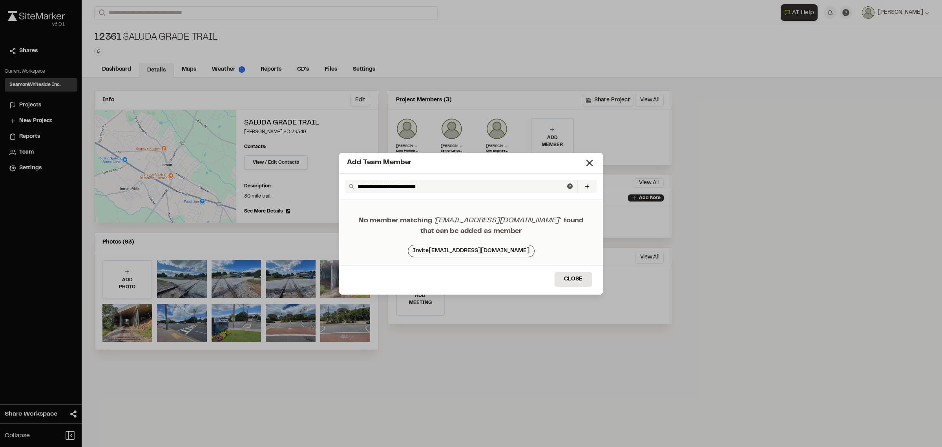
drag, startPoint x: 470, startPoint y: 158, endPoint x: 499, endPoint y: 211, distance: 60.8
click at [430, 222] on div "**********" at bounding box center [471, 224] width 264 height 142
click at [515, 194] on div "**********" at bounding box center [471, 187] width 264 height 26
click at [500, 251] on button "Invite [EMAIL_ADDRESS][DOMAIN_NAME]" at bounding box center [471, 251] width 127 height 13
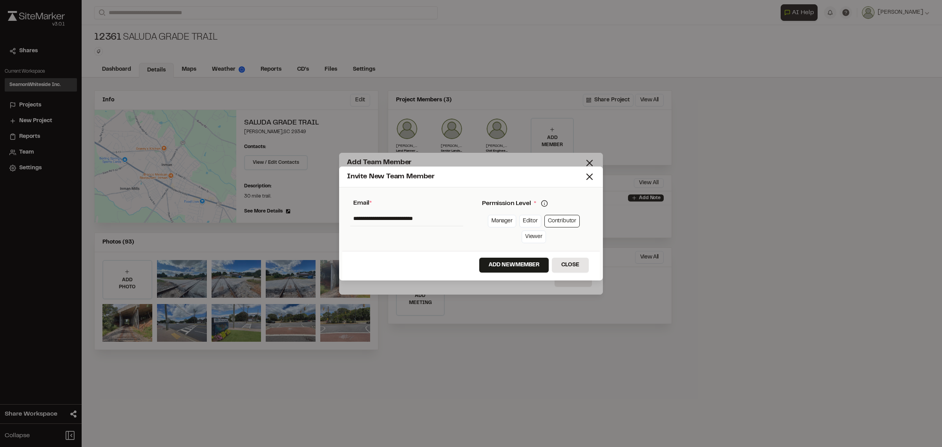
click at [543, 205] on icon at bounding box center [544, 203] width 7 height 7
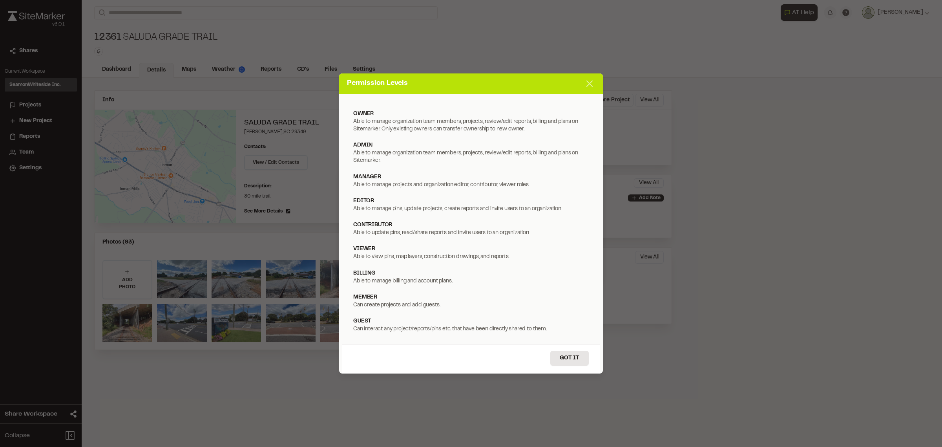
click at [591, 83] on icon at bounding box center [589, 83] width 11 height 11
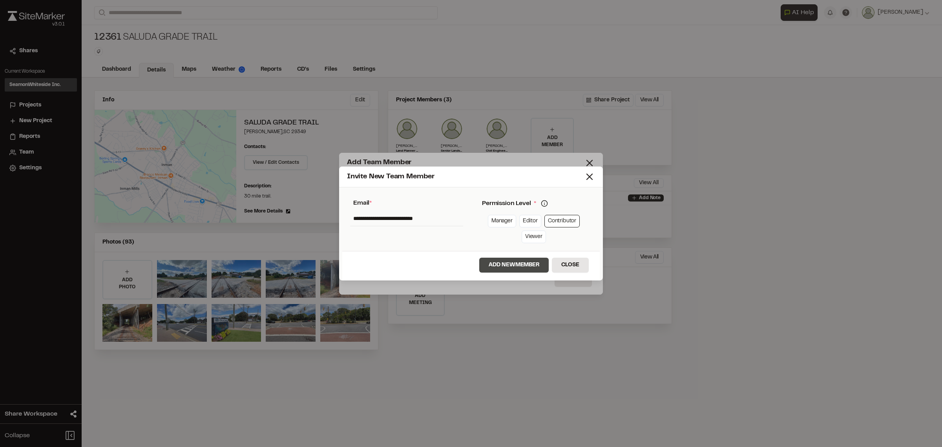
click at [520, 262] on button "Add New Member" at bounding box center [514, 265] width 70 height 15
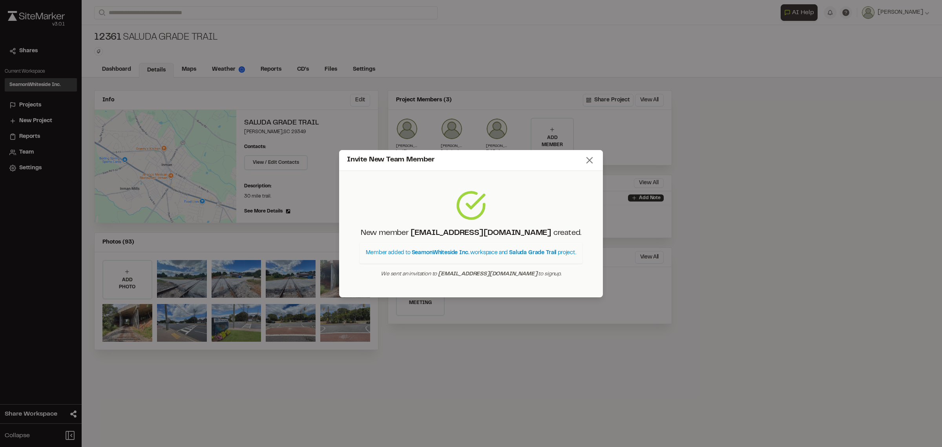
click at [586, 160] on icon at bounding box center [589, 160] width 11 height 11
